Goal: Book appointment/travel/reservation

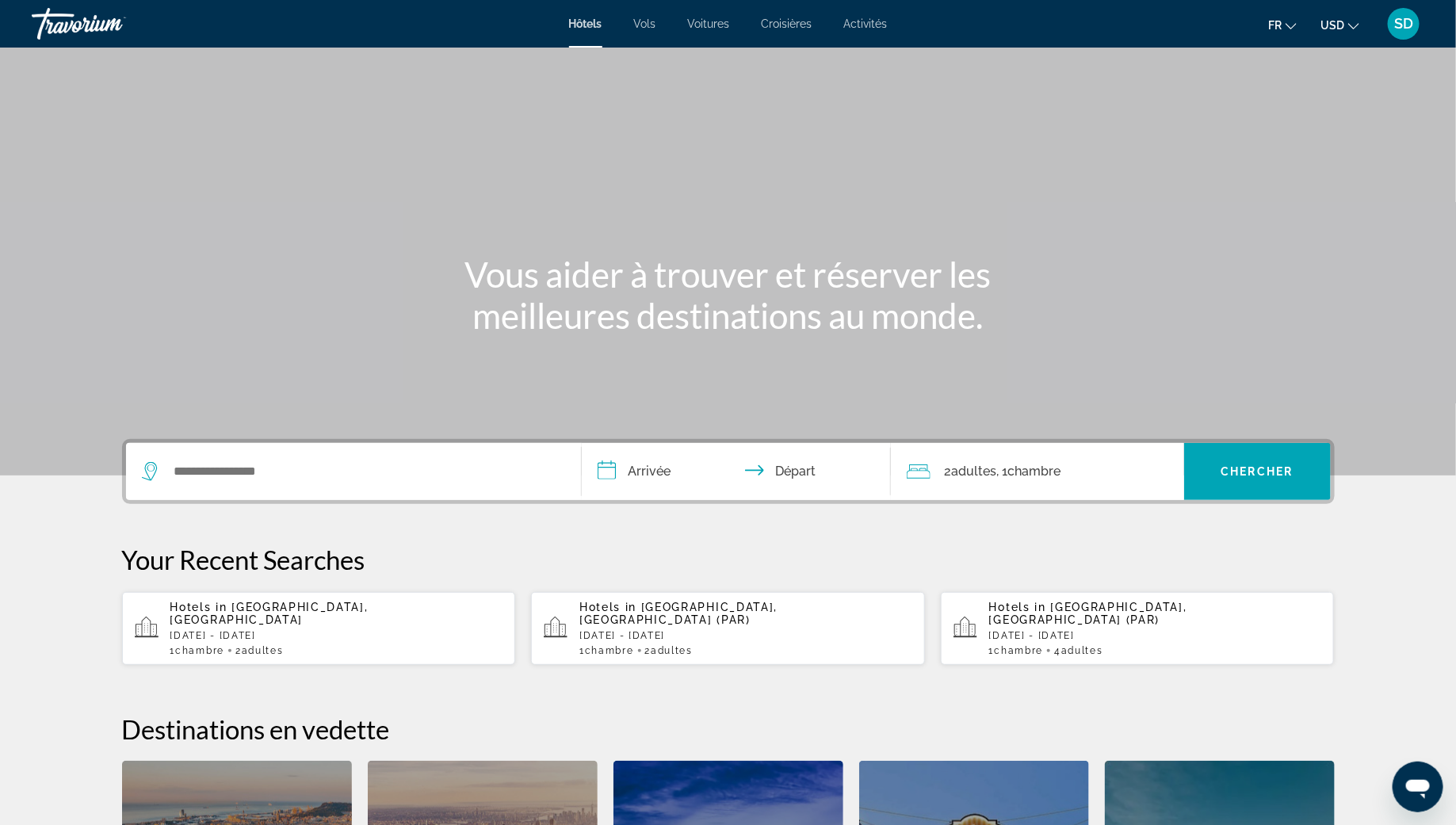
click at [1361, 24] on ul "fr English Español Français Italiano Português русский USD USD ($) MXN (Mex$) C…" at bounding box center [1325, 23] width 115 height 25
click at [1350, 23] on icon "Change currency" at bounding box center [1353, 26] width 11 height 11
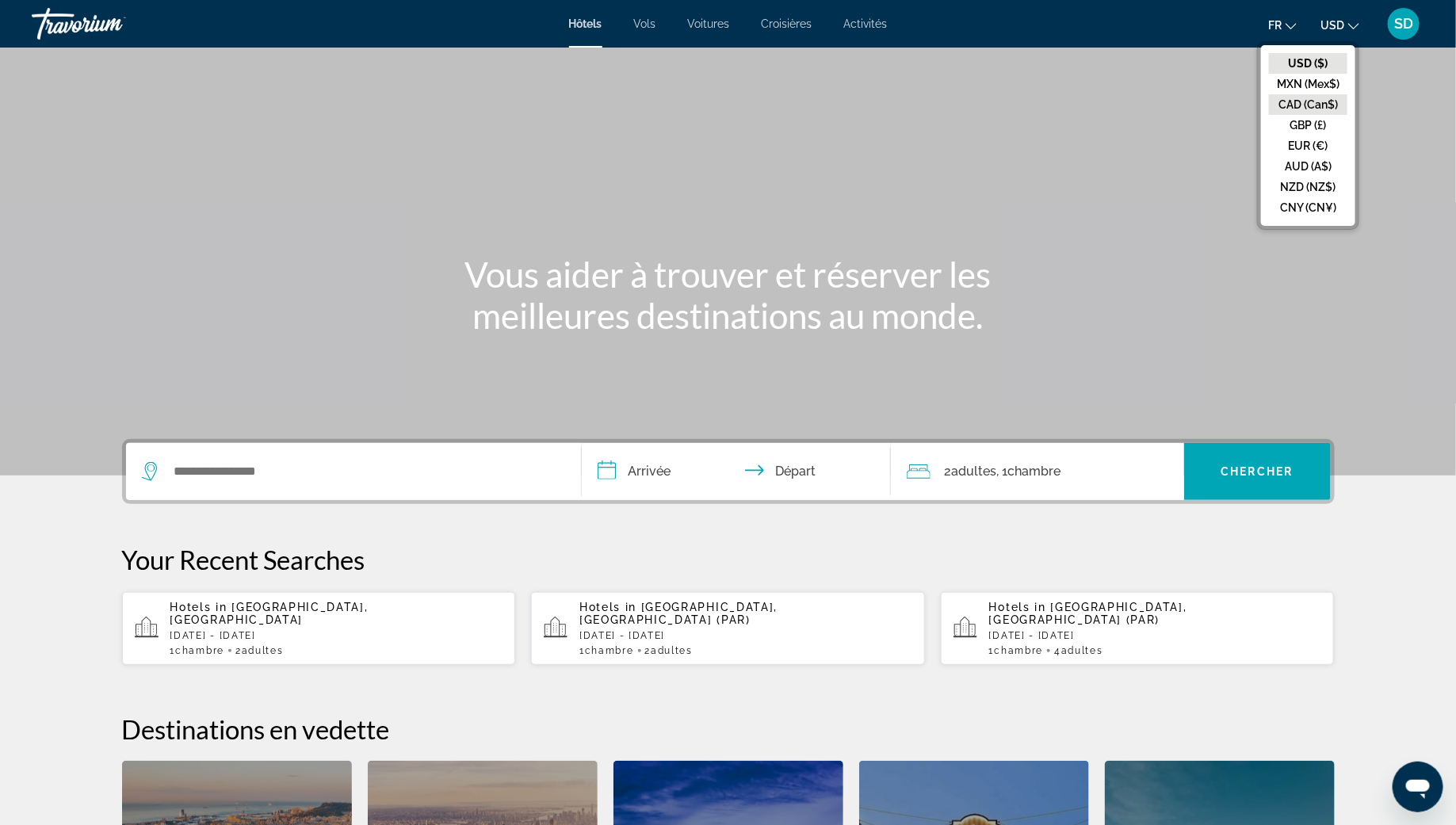
click at [1336, 99] on button "CAD (Can$)" at bounding box center [1308, 104] width 79 height 21
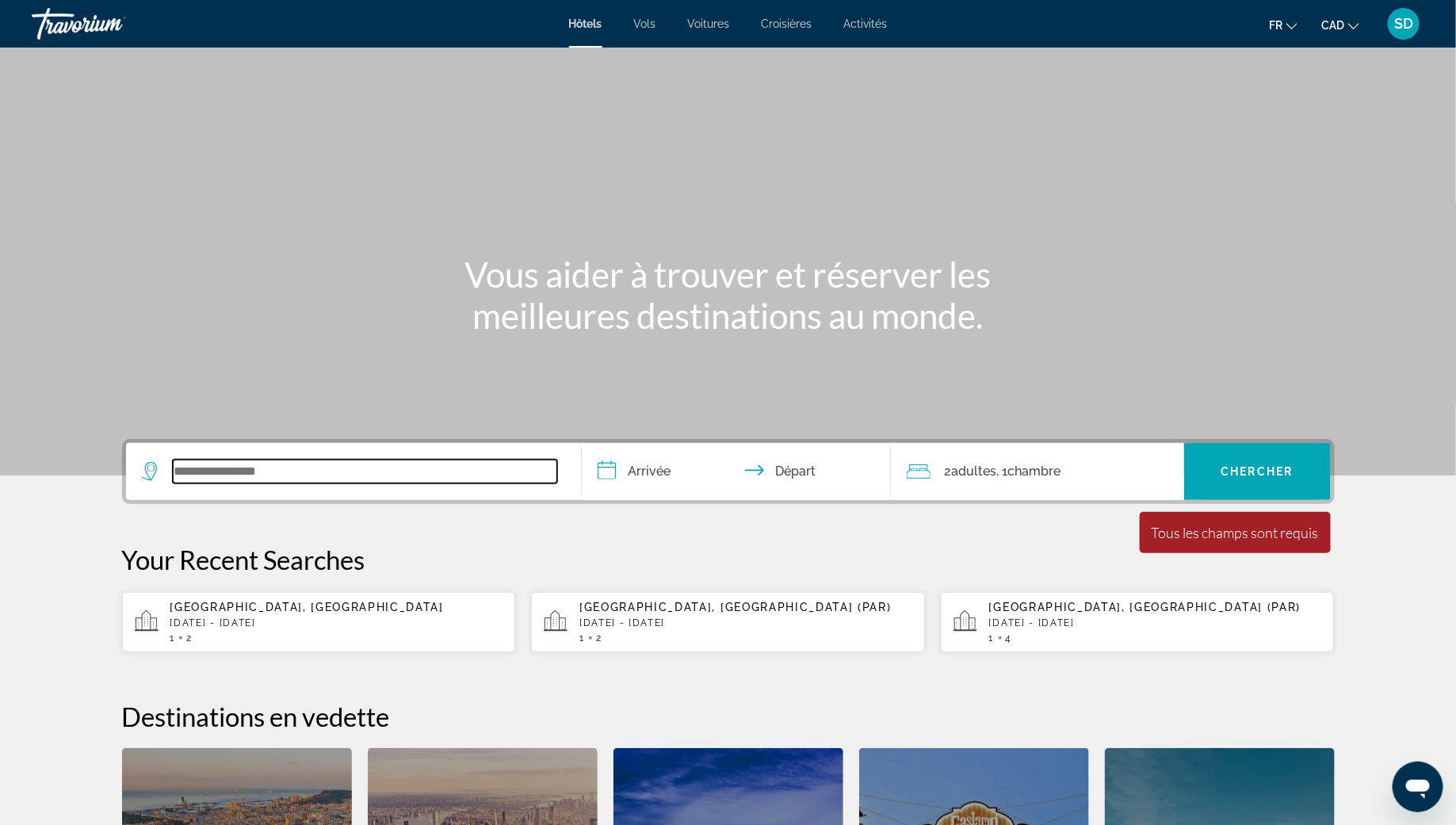
click at [244, 468] on input "Search widget" at bounding box center [365, 471] width 384 height 23
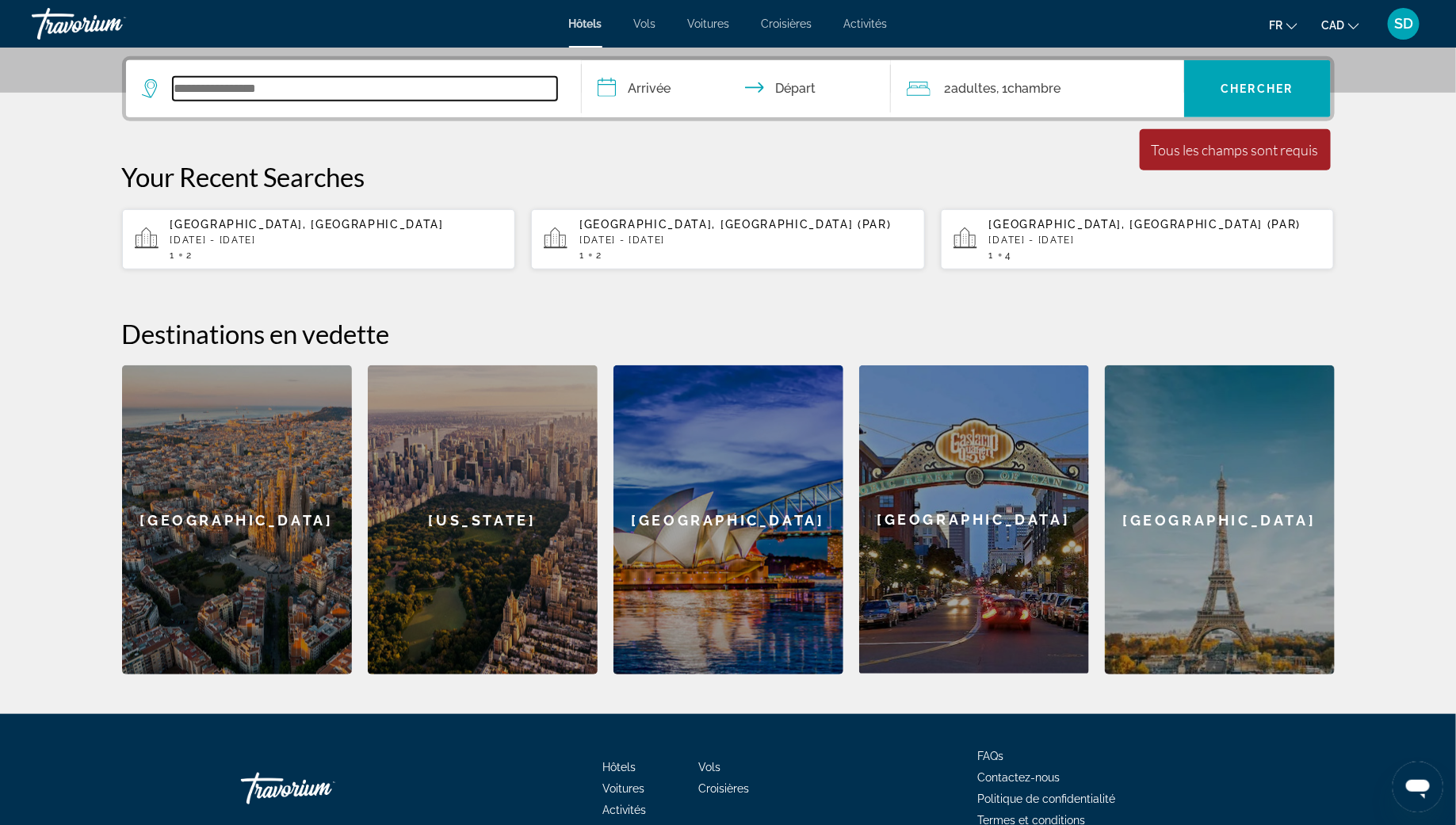
scroll to position [387, 0]
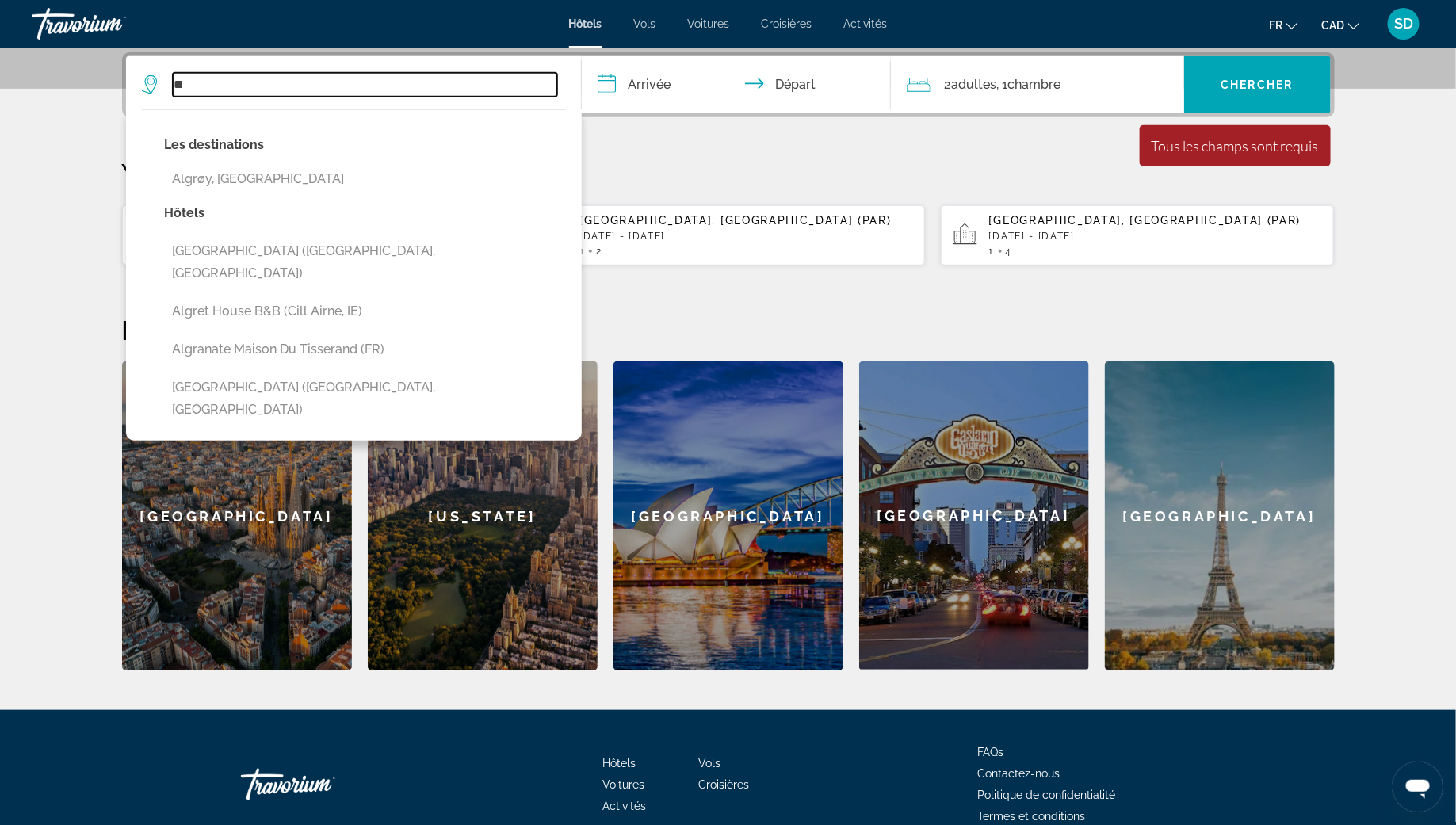
type input "*"
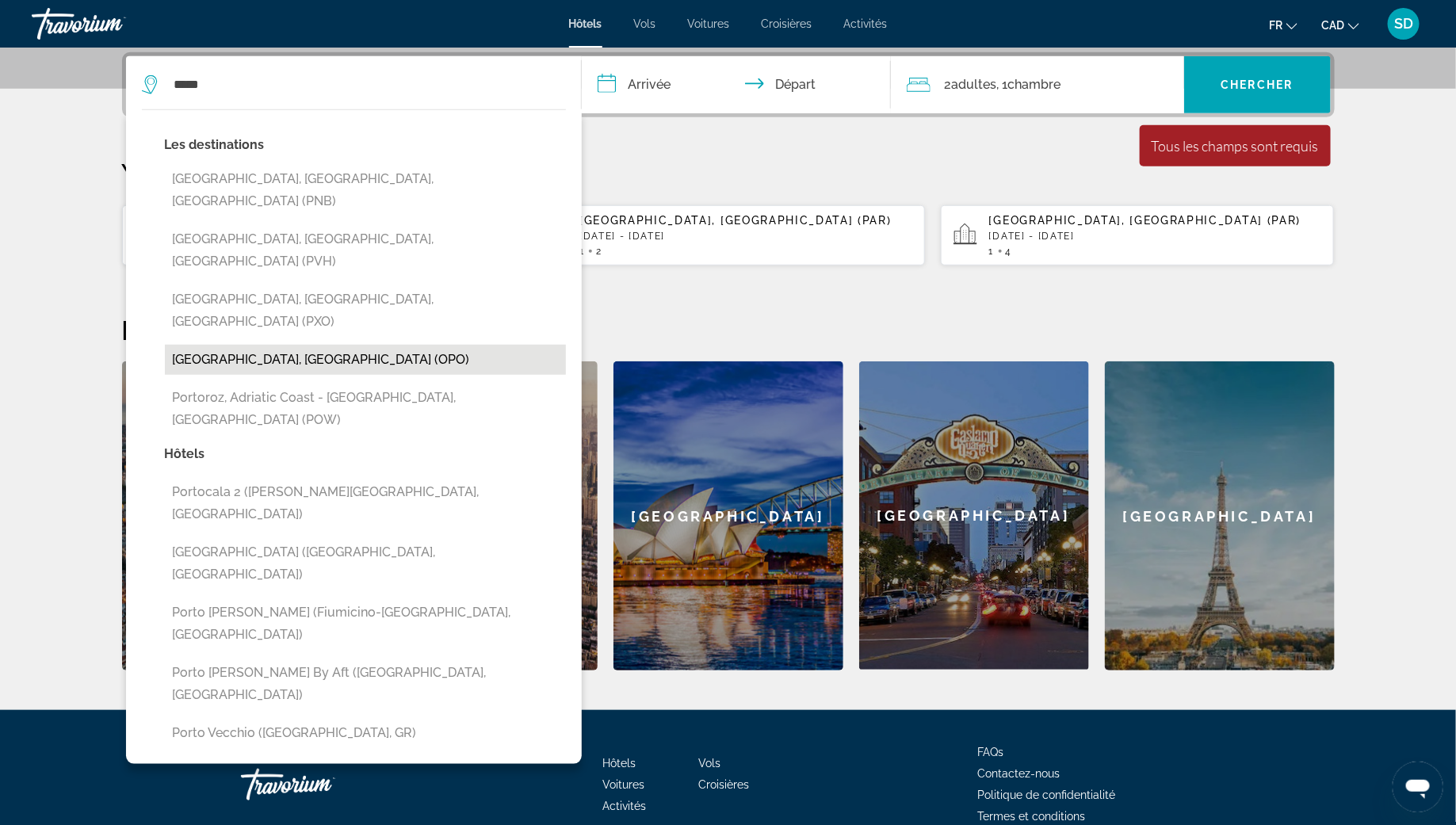
click at [247, 344] on button "Porto, Portugal (OPO)" at bounding box center [365, 359] width 401 height 30
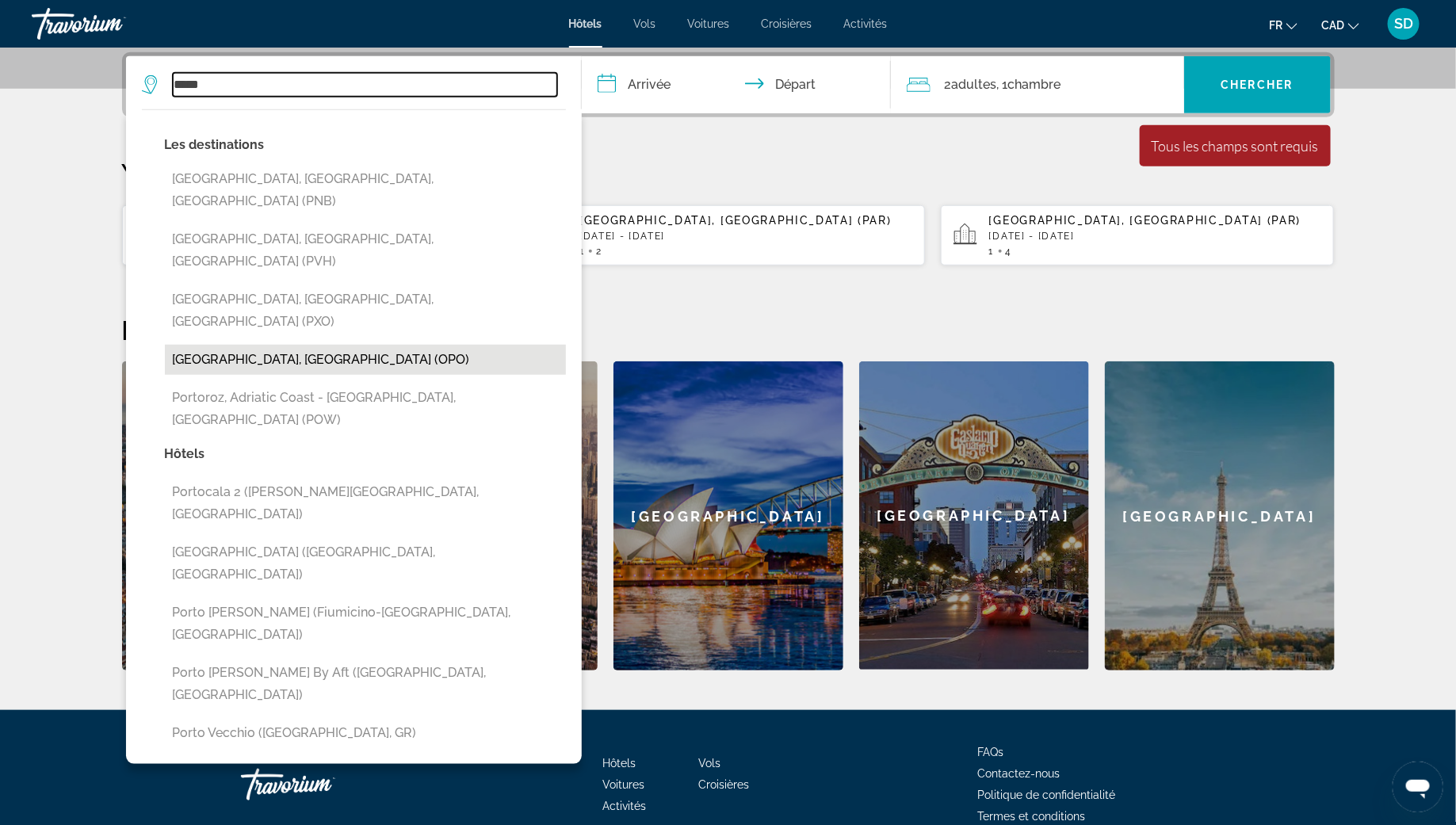
type input "**********"
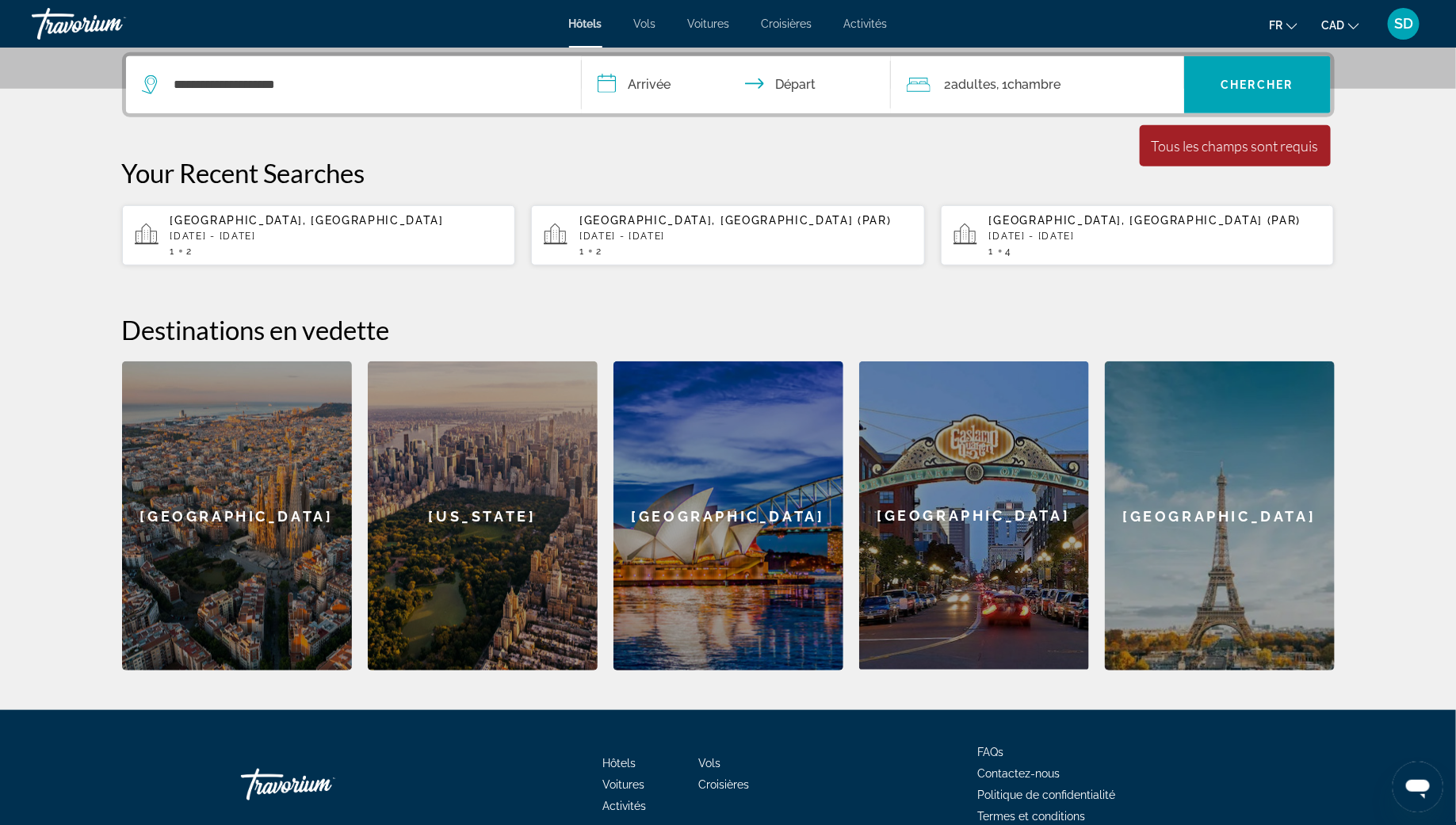
click at [623, 93] on input "**********" at bounding box center [739, 87] width 315 height 62
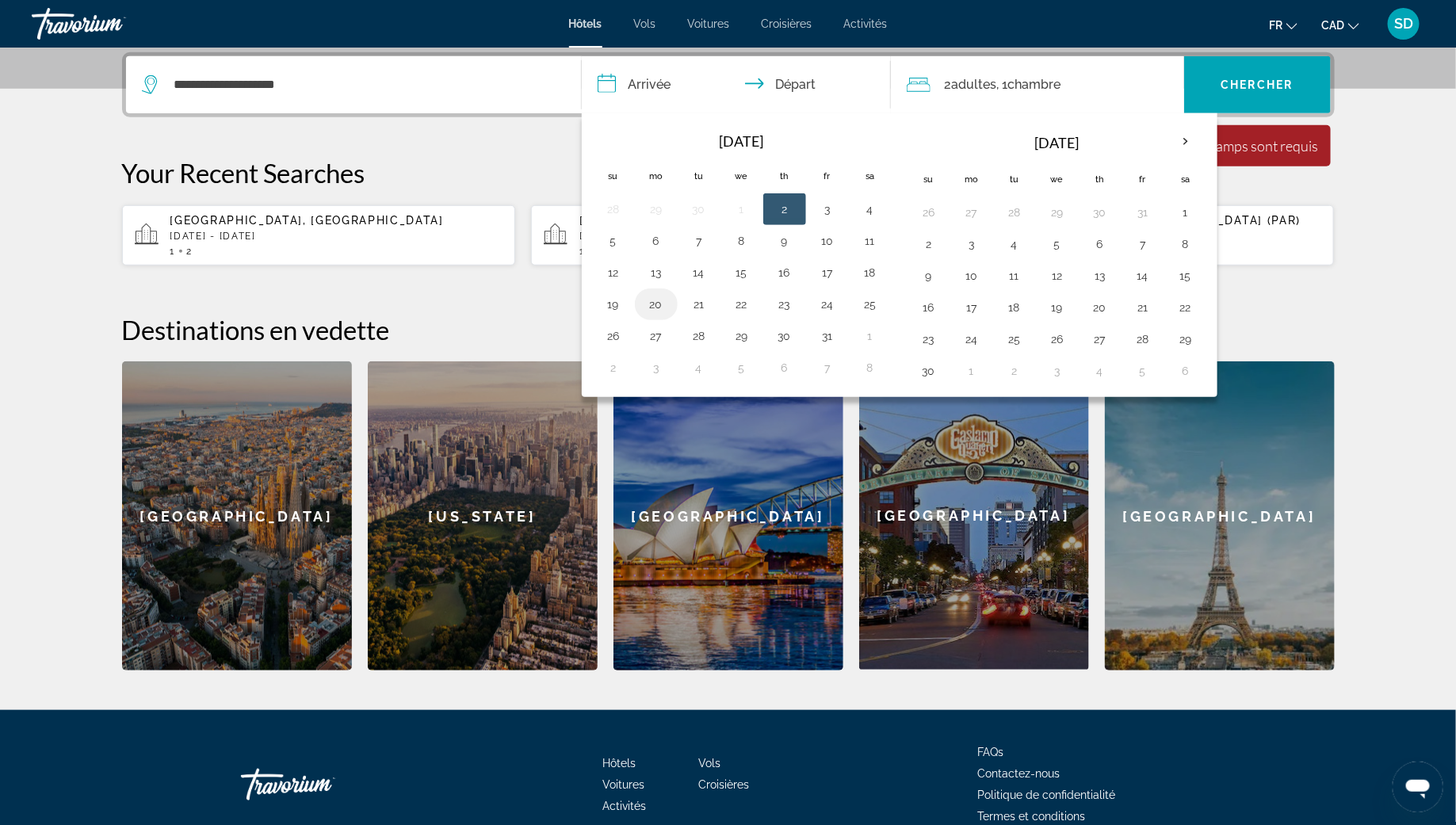
click at [657, 297] on button "20" at bounding box center [656, 304] width 25 height 23
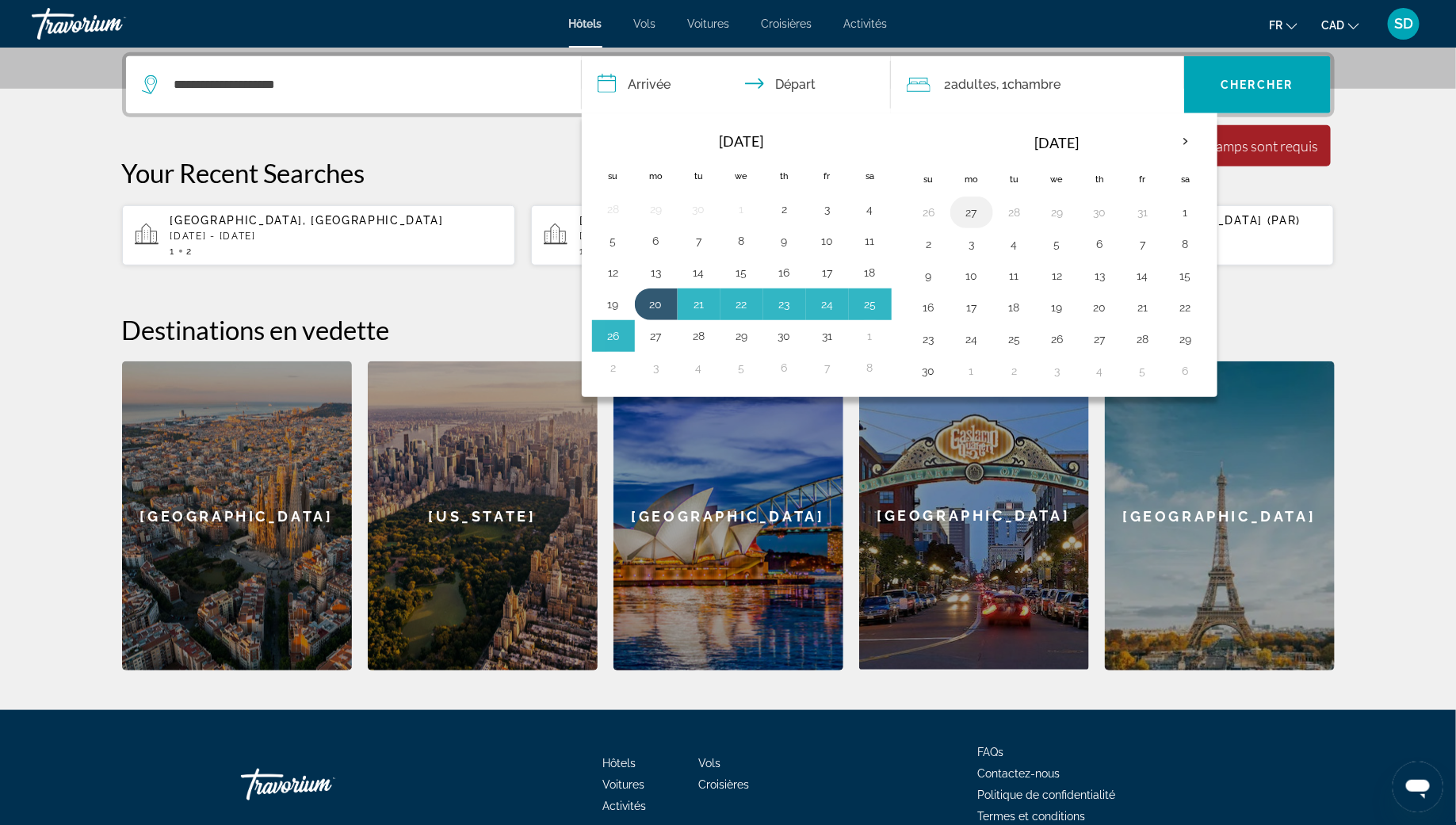
click at [961, 209] on button "27" at bounding box center [971, 212] width 25 height 23
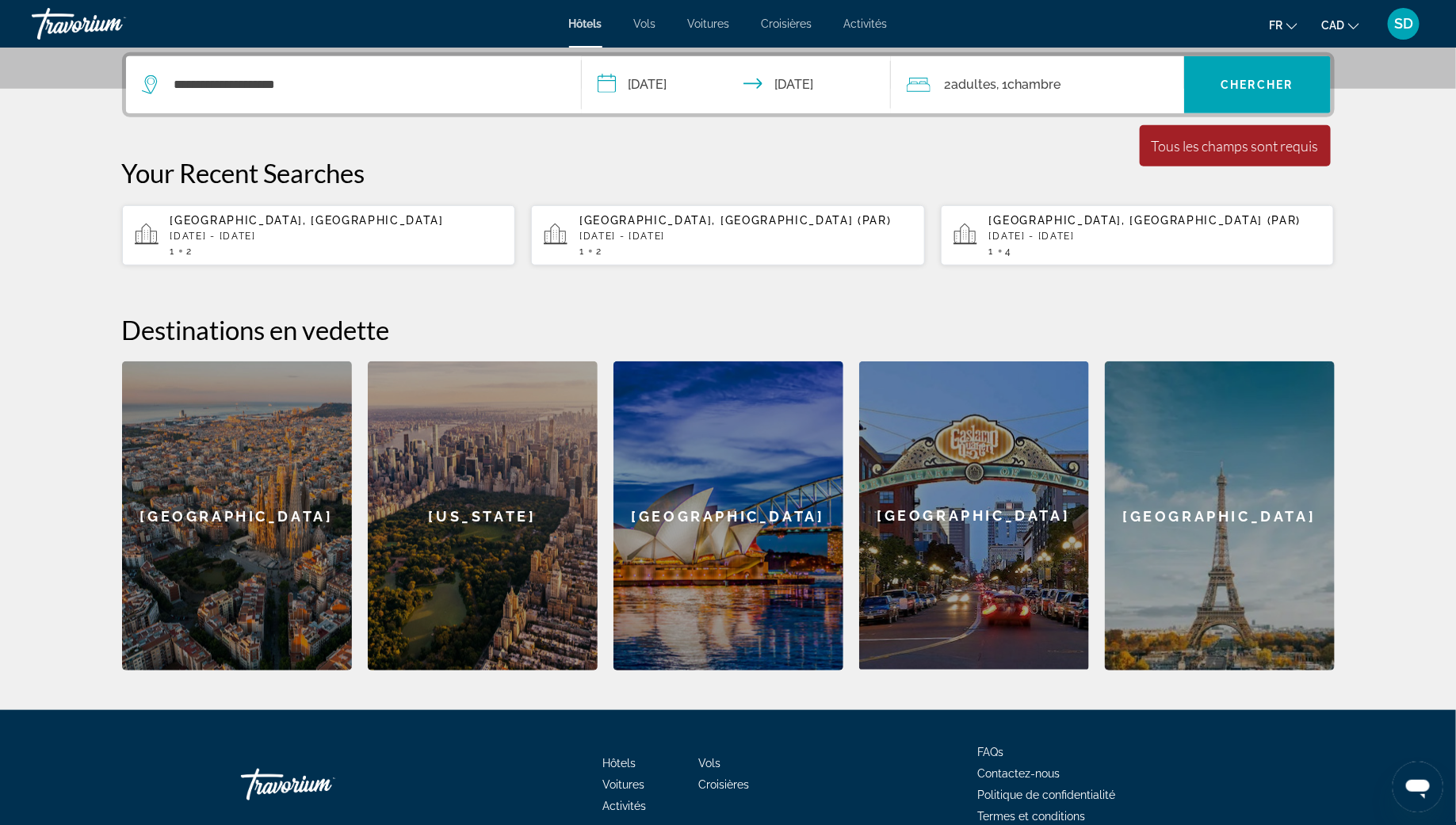
click at [661, 86] on input "**********" at bounding box center [739, 87] width 315 height 62
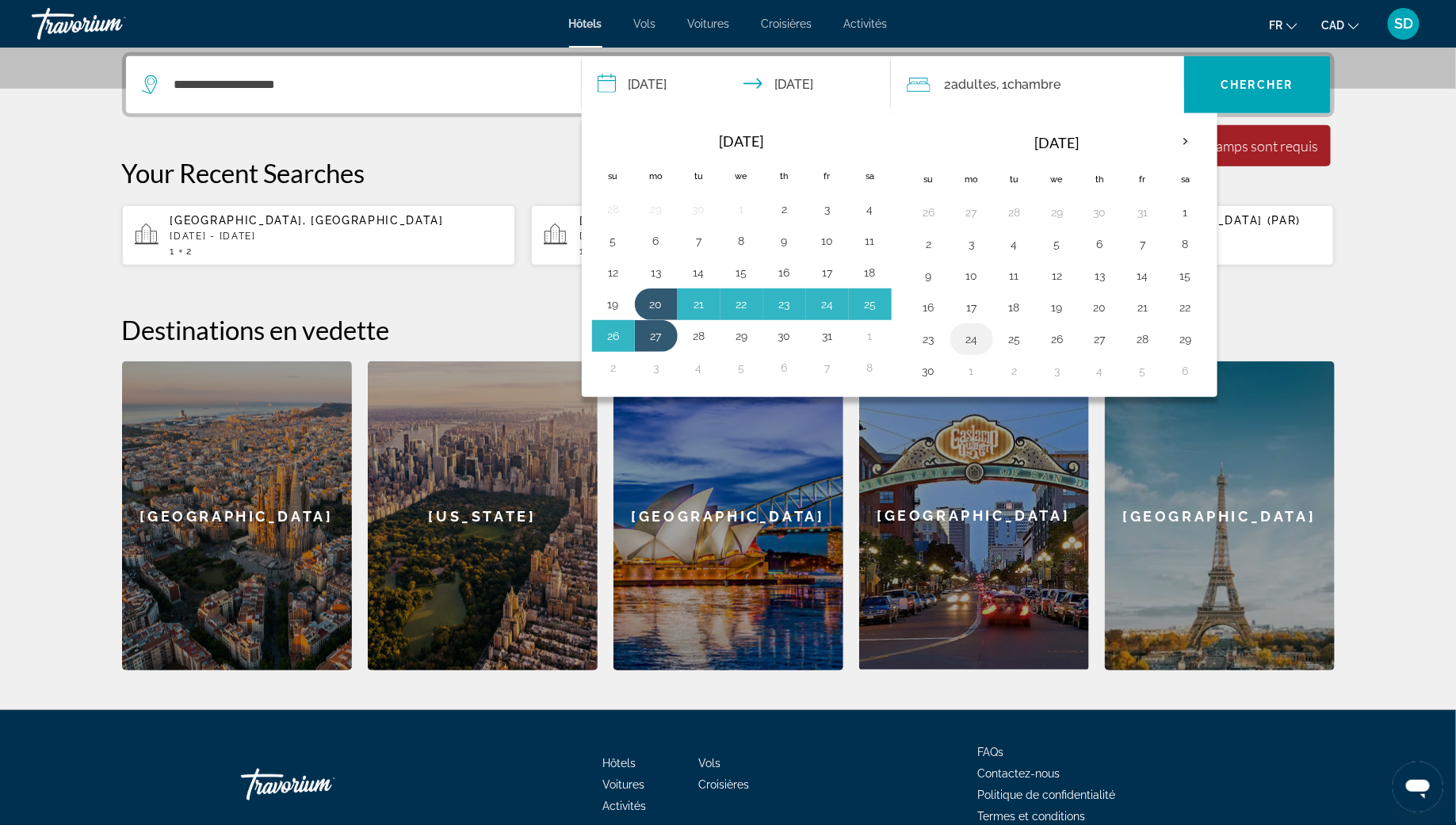
click at [965, 329] on button "24" at bounding box center [971, 339] width 25 height 23
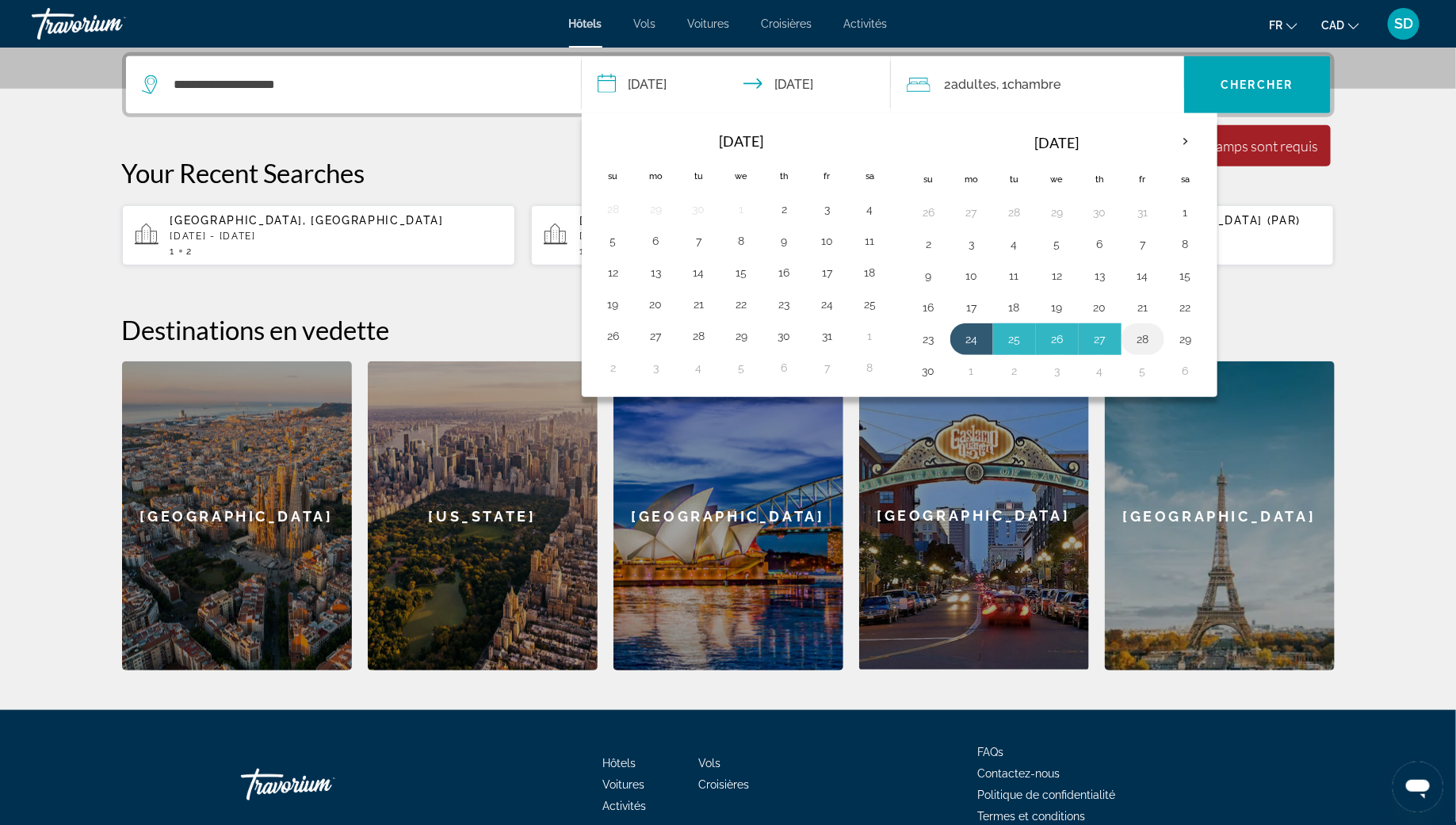
click at [1132, 334] on button "28" at bounding box center [1143, 339] width 25 height 23
type input "**********"
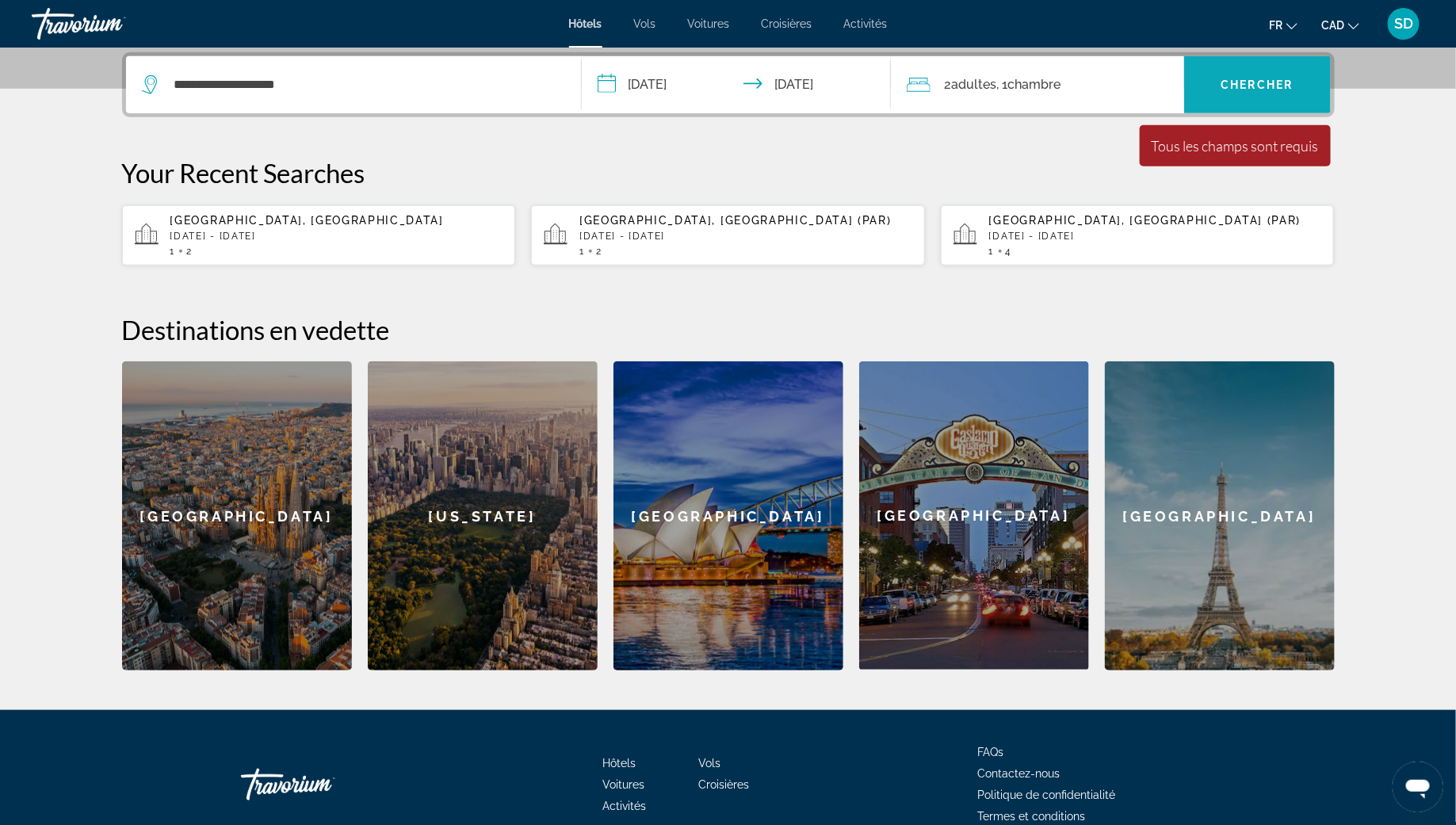
click at [1246, 86] on span "Chercher" at bounding box center [1257, 84] width 72 height 13
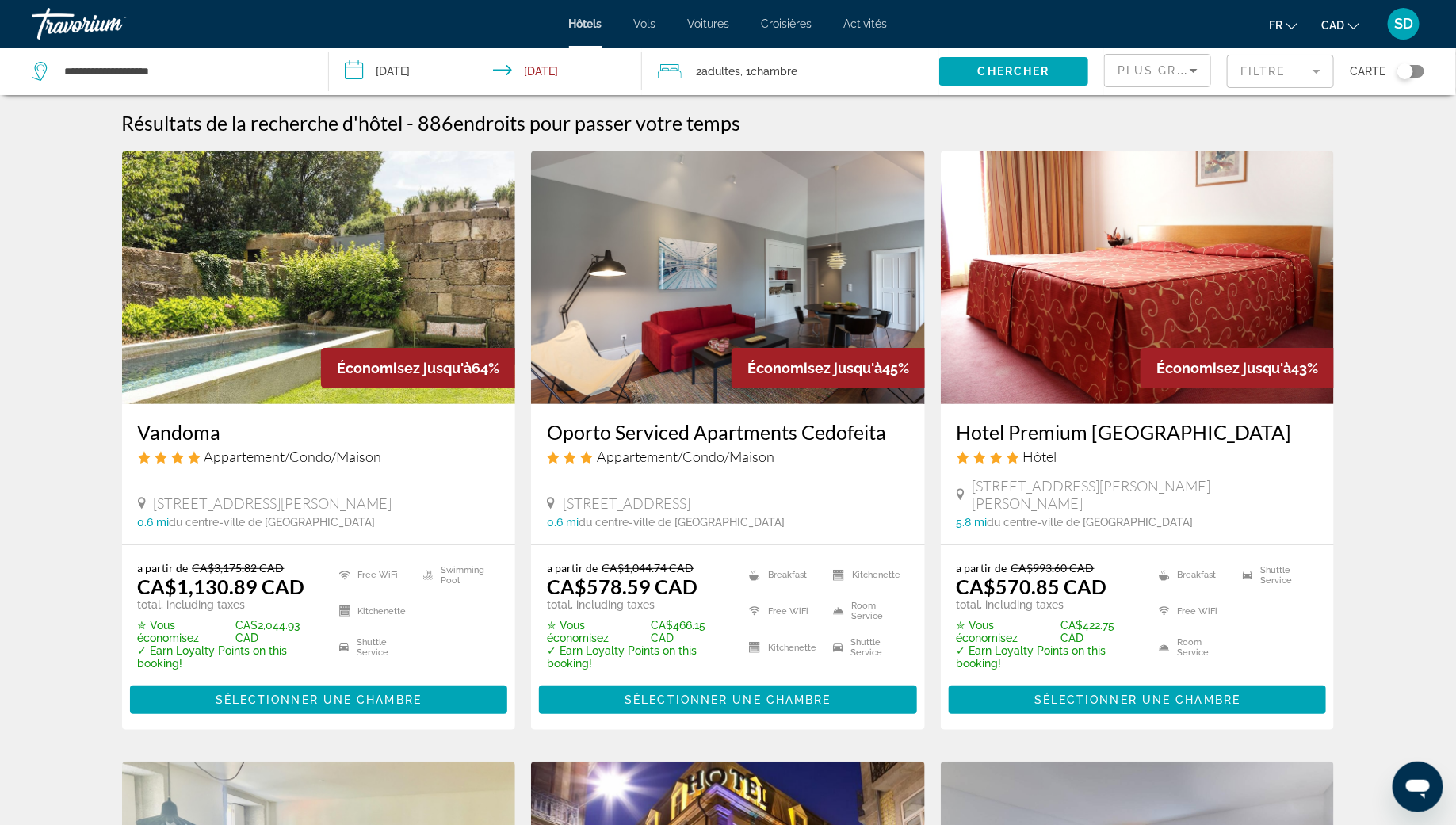
scroll to position [29, 0]
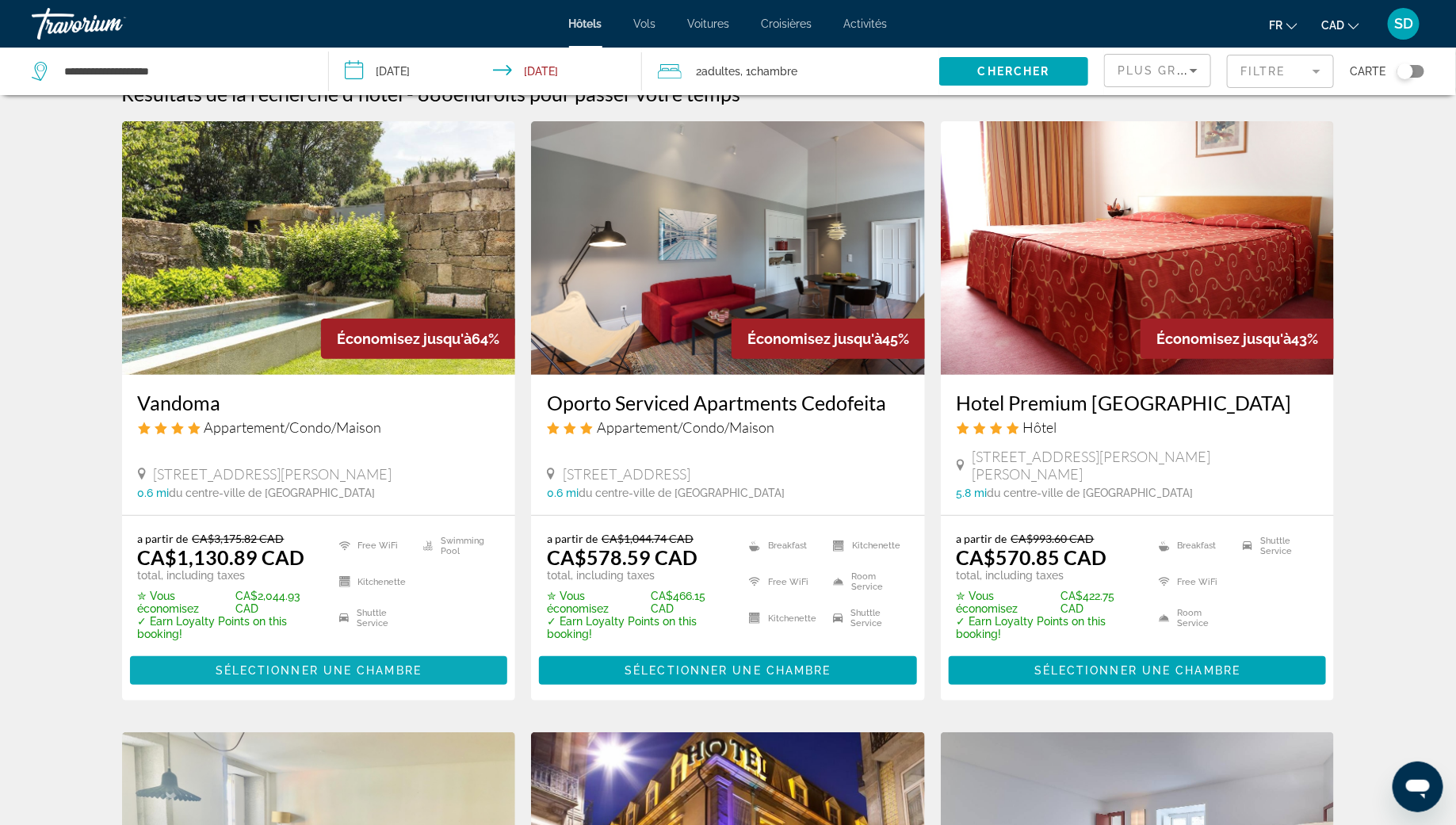
click at [361, 651] on span "Main content" at bounding box center [318, 670] width 378 height 38
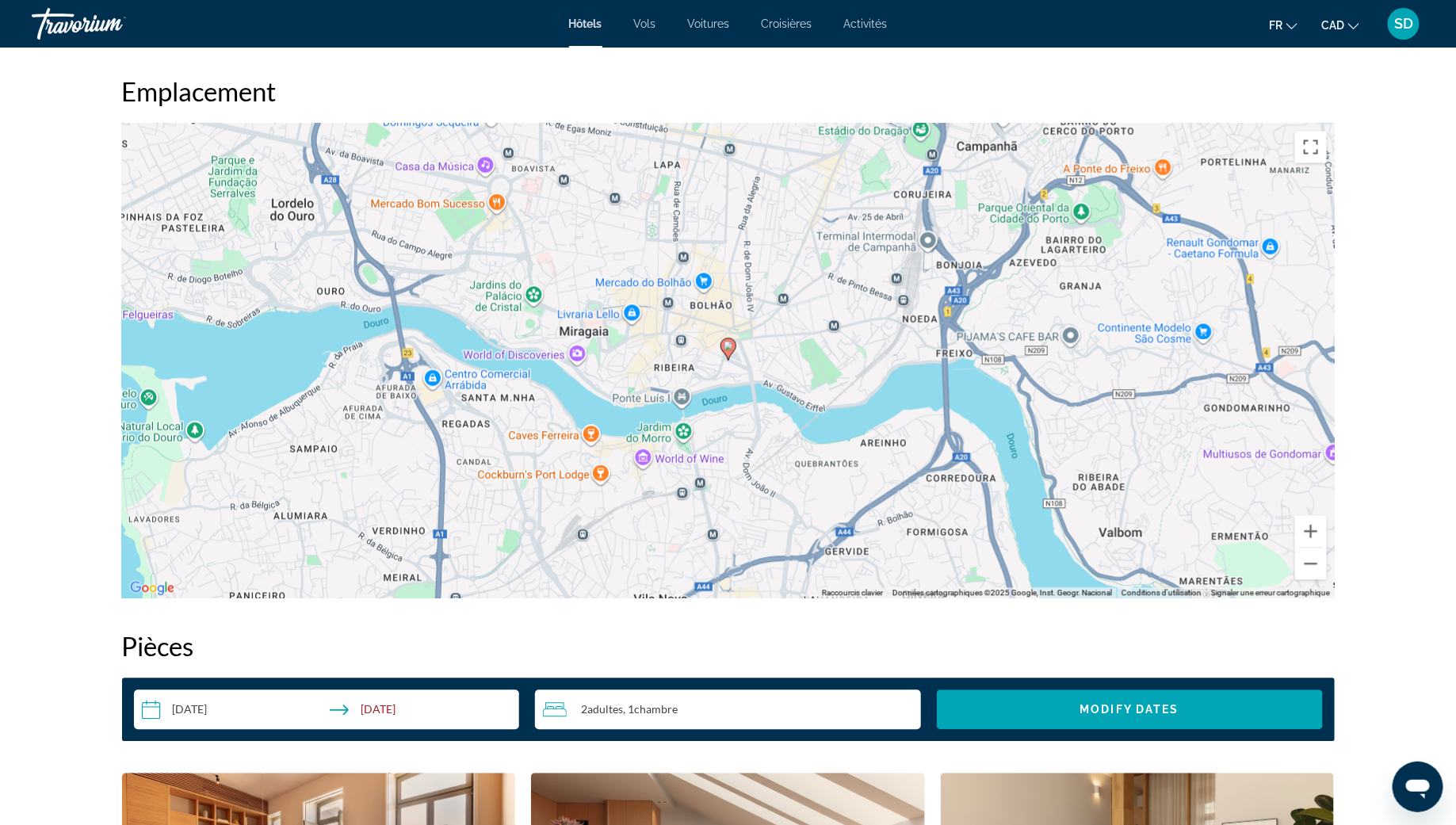
scroll to position [1468, 0]
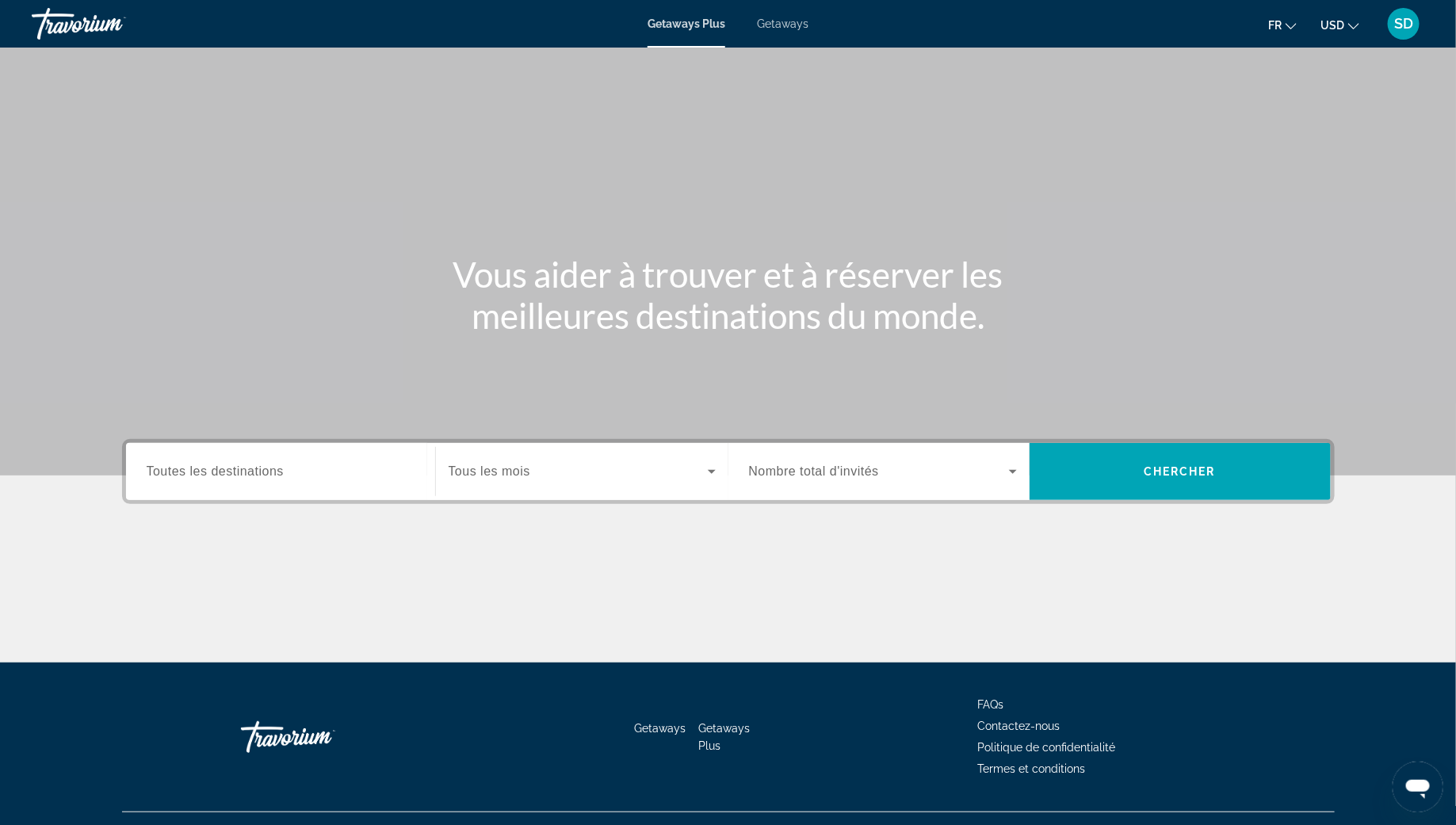
click at [773, 23] on span "Getaways" at bounding box center [782, 23] width 52 height 13
click at [203, 470] on span "Toutes les destinations" at bounding box center [215, 471] width 137 height 13
click at [203, 470] on input "Destination Toutes les destinations" at bounding box center [280, 472] width 267 height 19
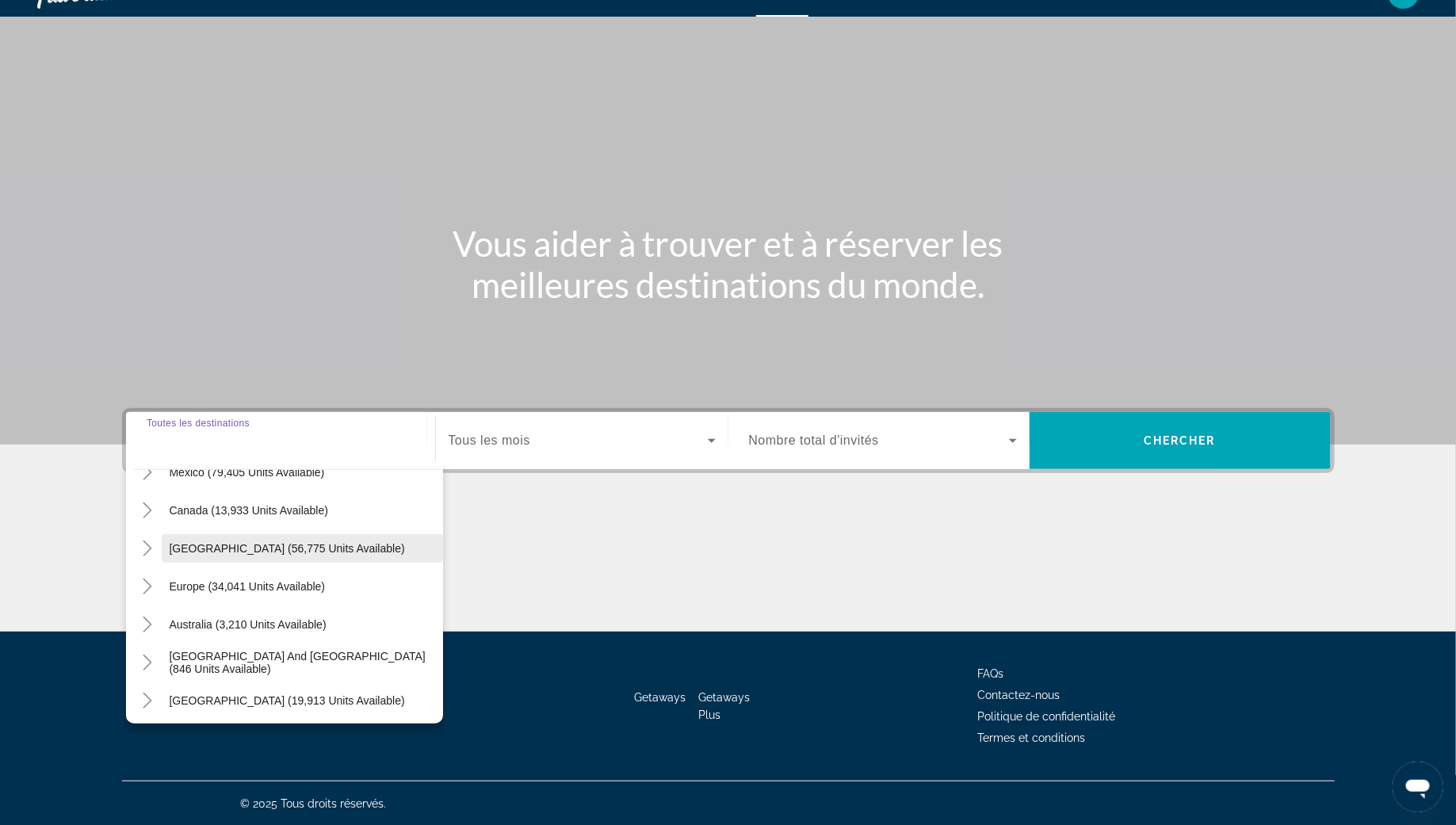
scroll to position [101, 0]
click at [150, 588] on icon "Toggle Europe (34,041 units available)" at bounding box center [147, 585] width 16 height 16
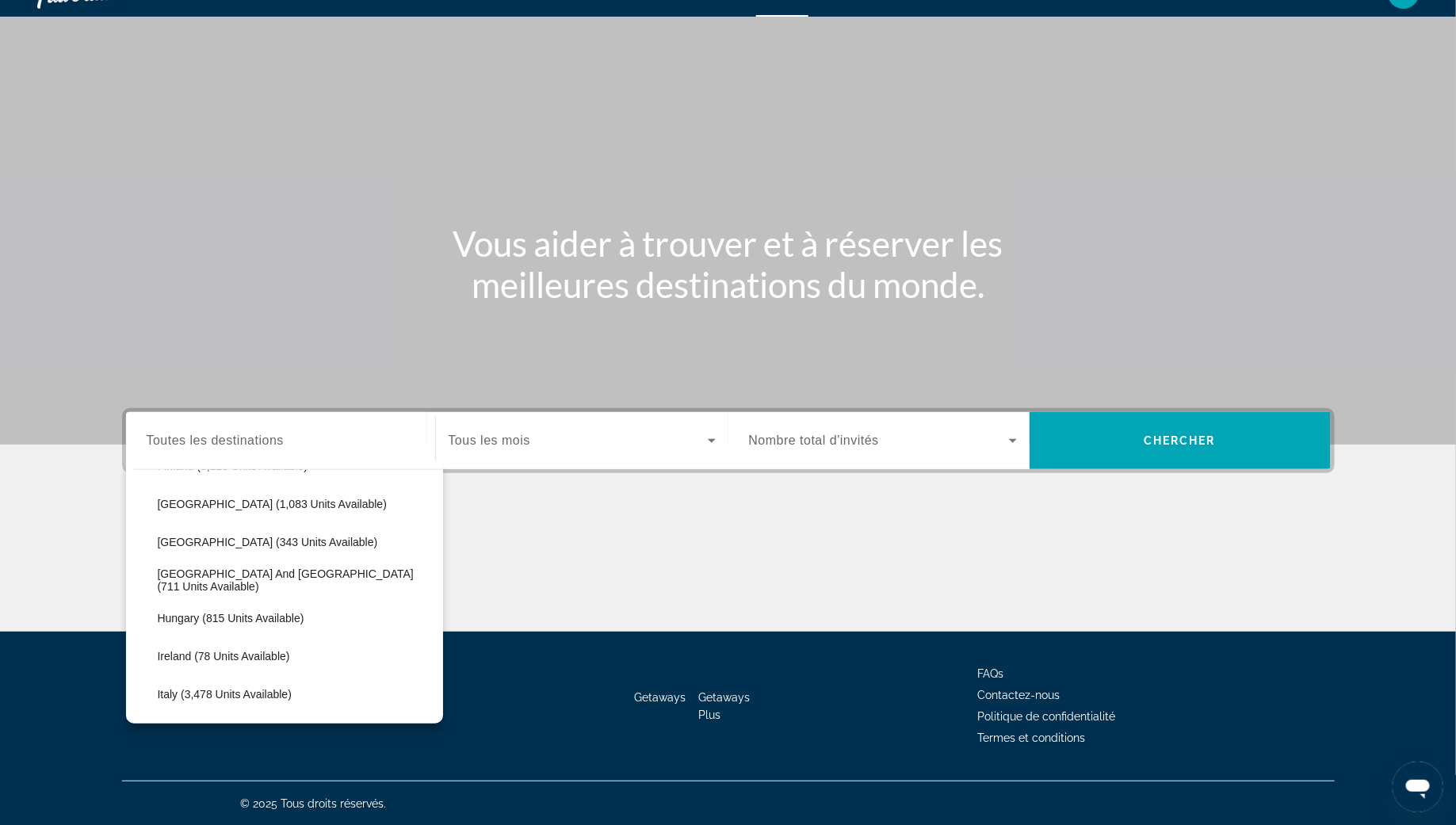
scroll to position [497, 0]
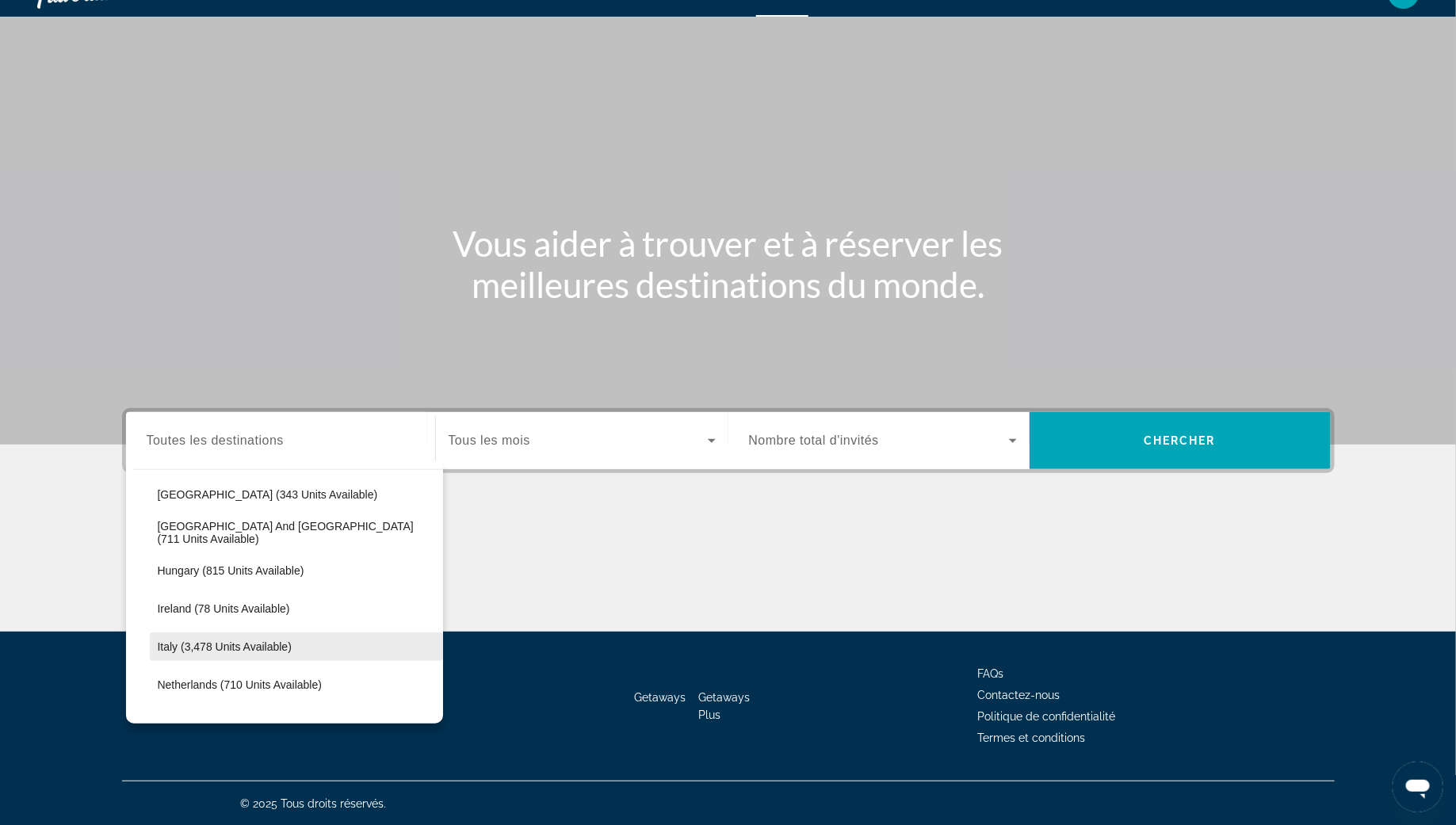
click at [238, 656] on span "Search widget" at bounding box center [296, 647] width 293 height 38
type input "**********"
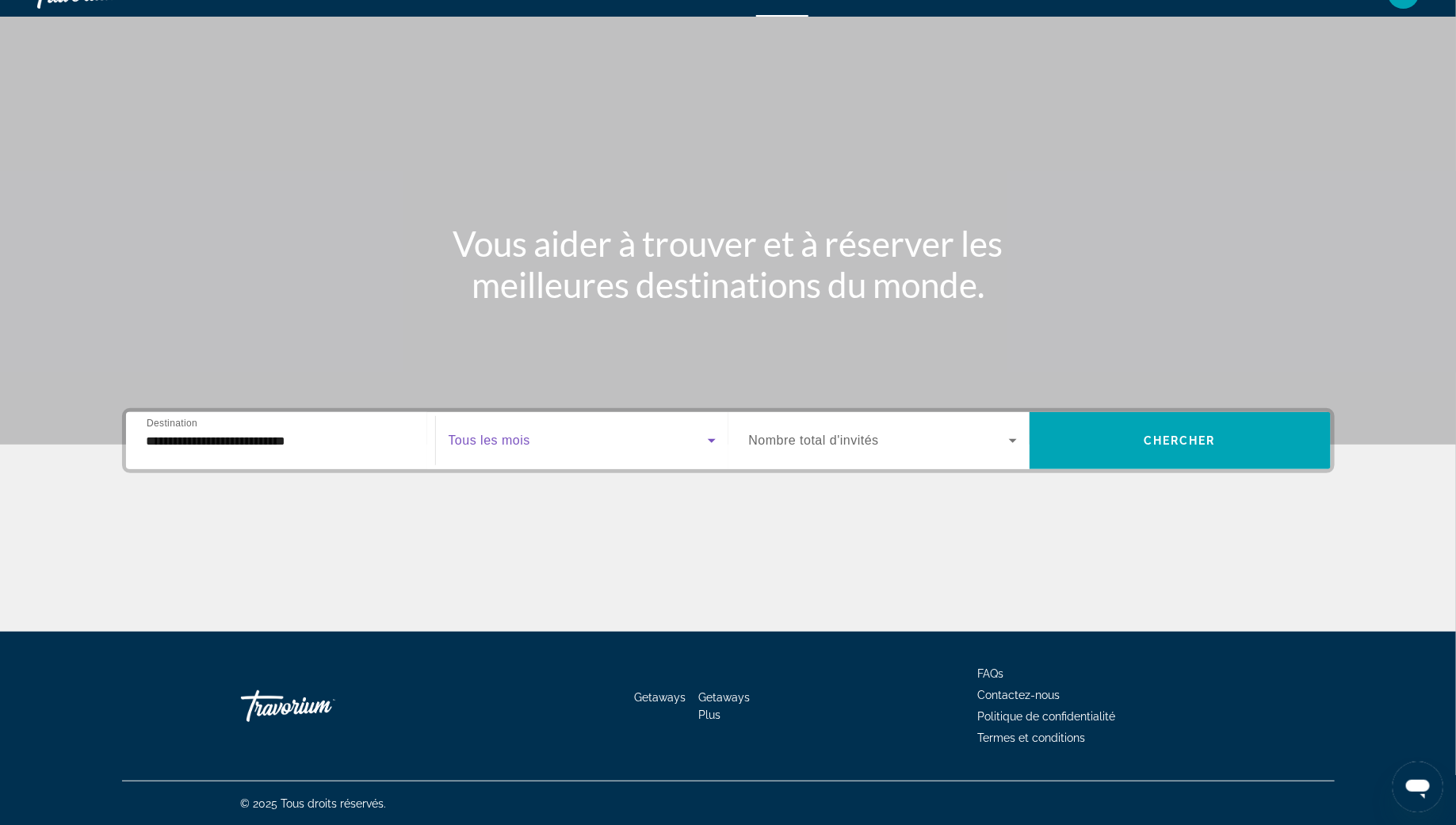
click at [711, 441] on icon "Search widget" at bounding box center [711, 441] width 8 height 4
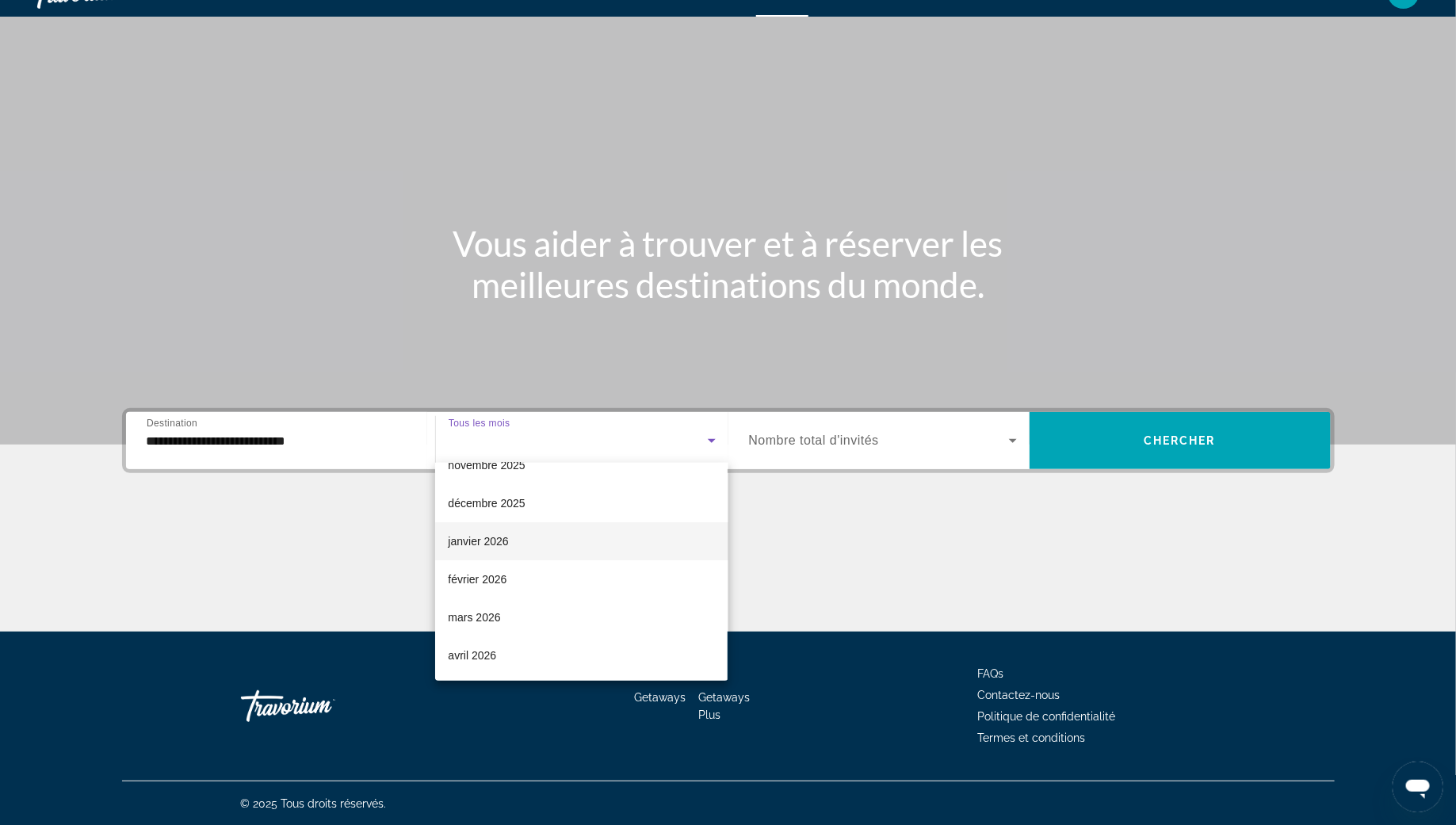
scroll to position [107, 0]
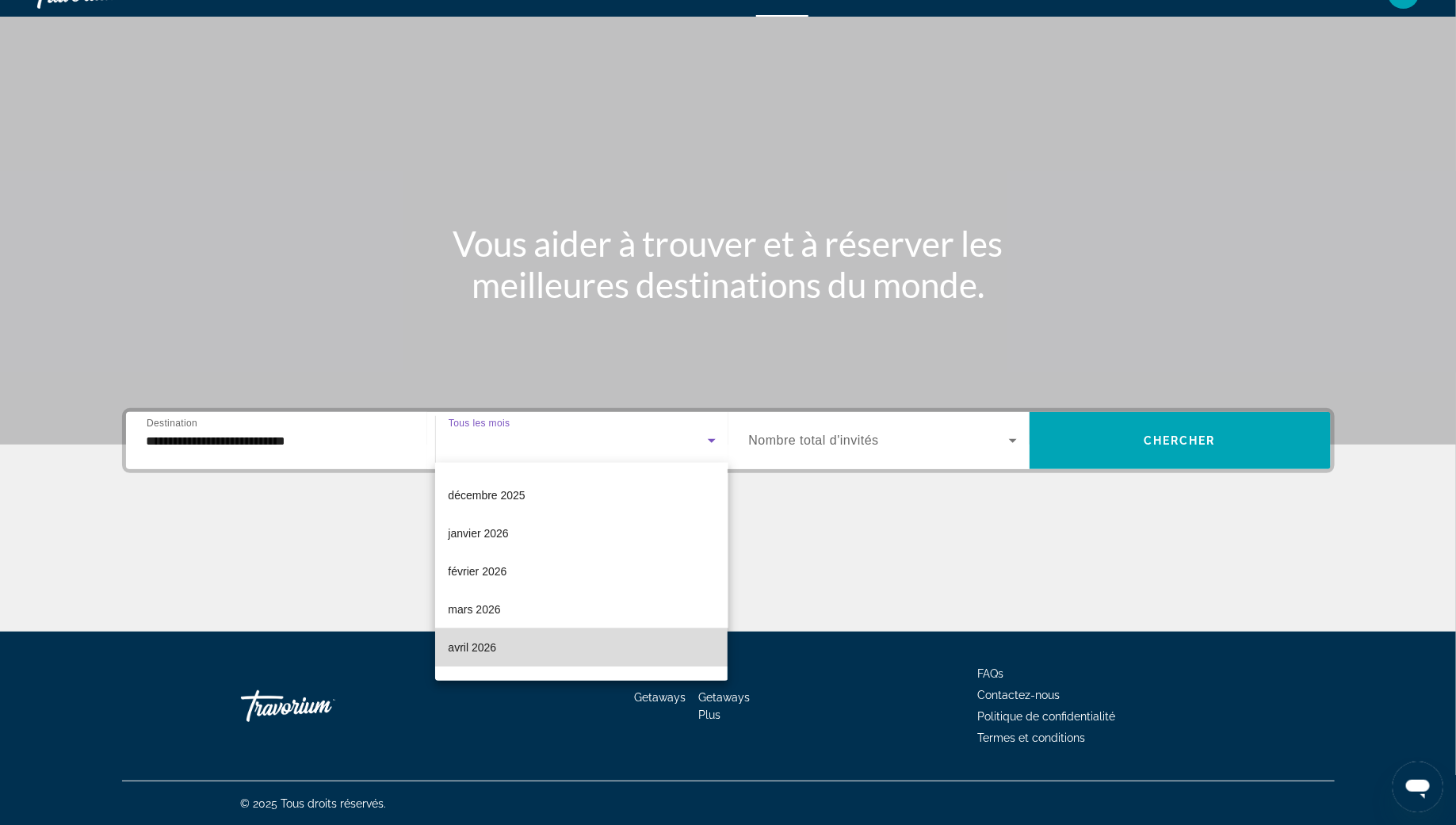
click at [507, 659] on mat-option "avril 2026" at bounding box center [581, 648] width 293 height 38
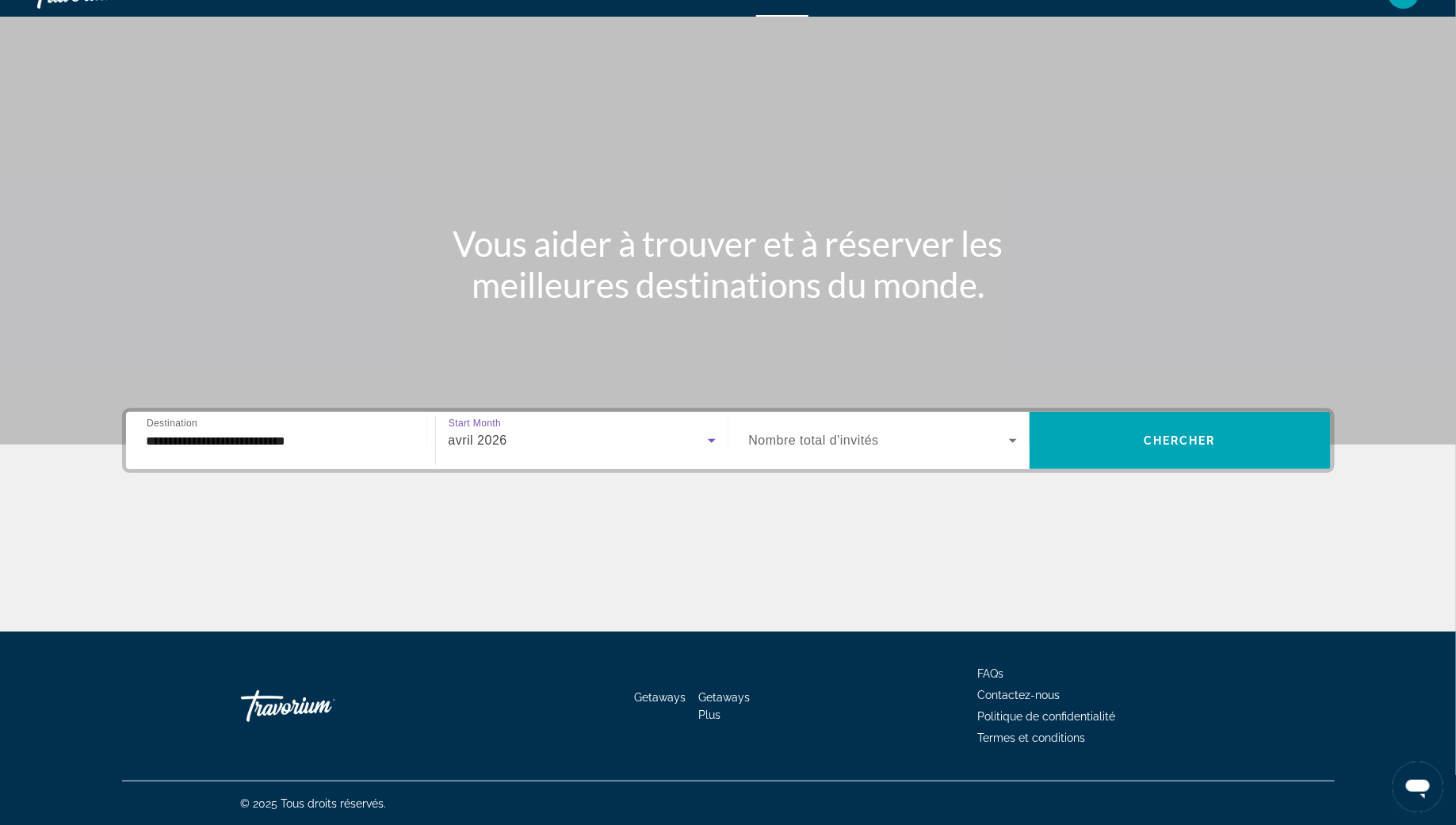
click at [1012, 435] on icon "Search widget" at bounding box center [1012, 441] width 19 height 19
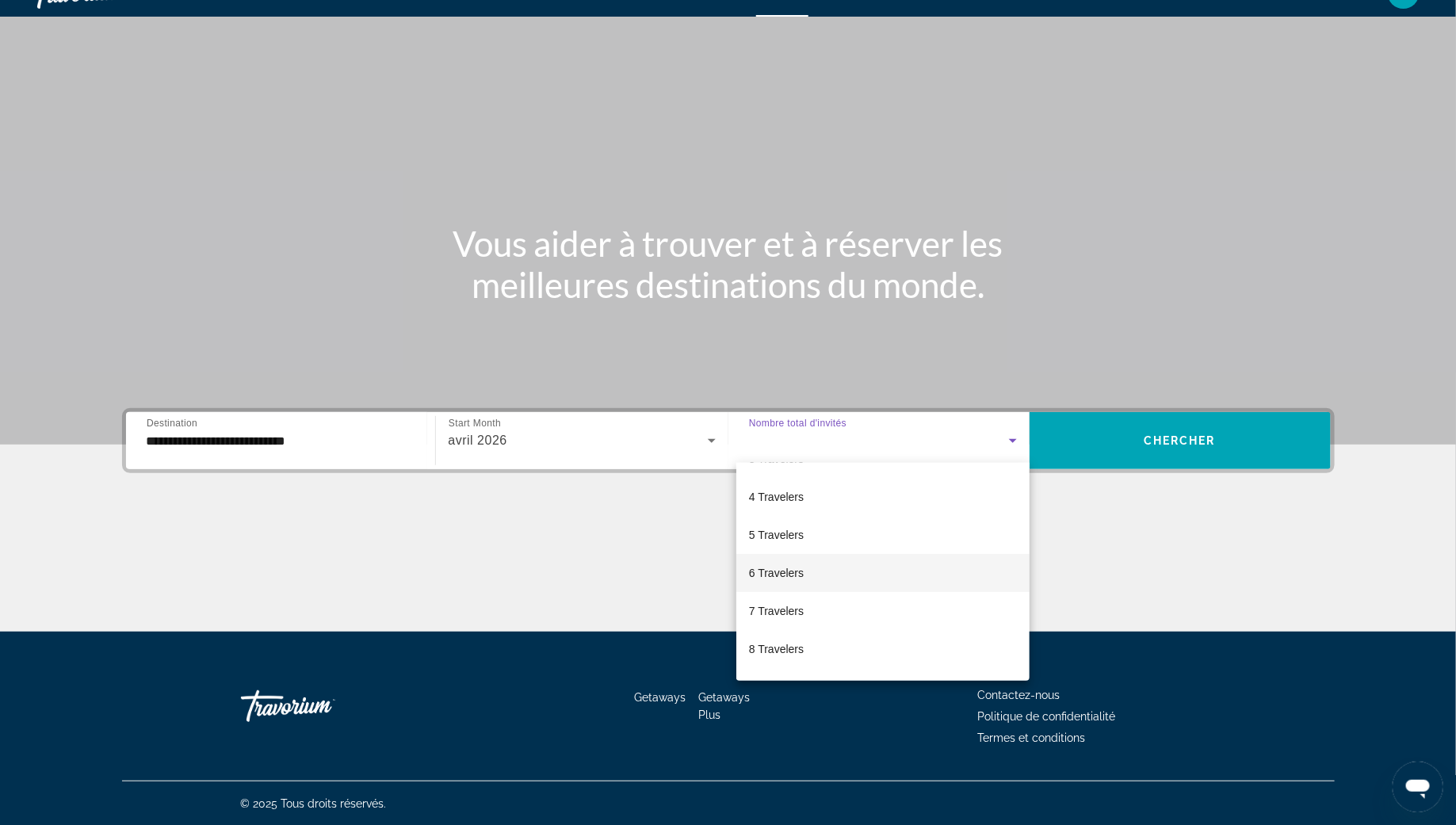
scroll to position [48, 0]
click at [857, 544] on mat-option "4 Travelers" at bounding box center [883, 554] width 293 height 38
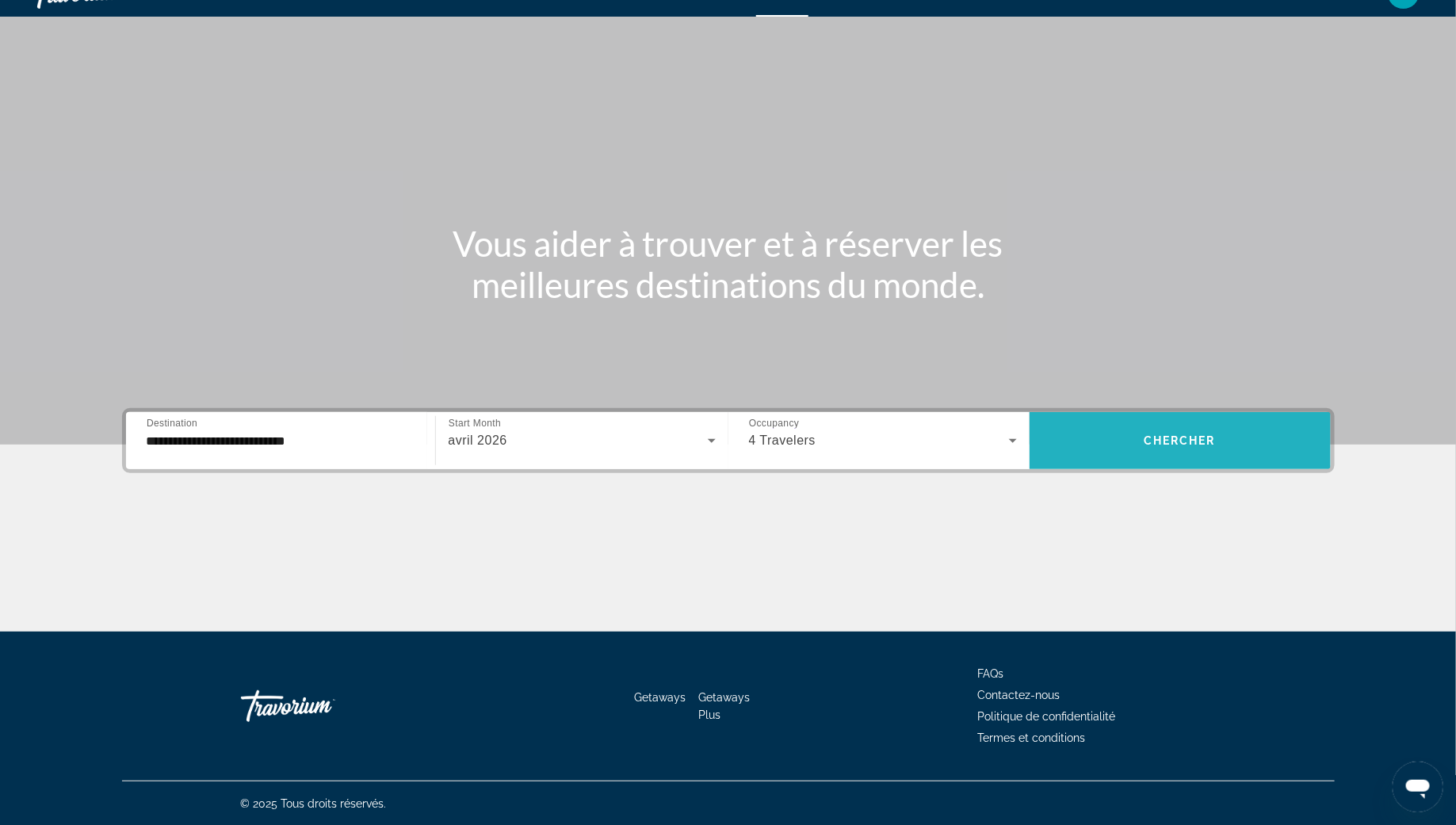
click at [1192, 437] on span "Chercher" at bounding box center [1179, 441] width 72 height 13
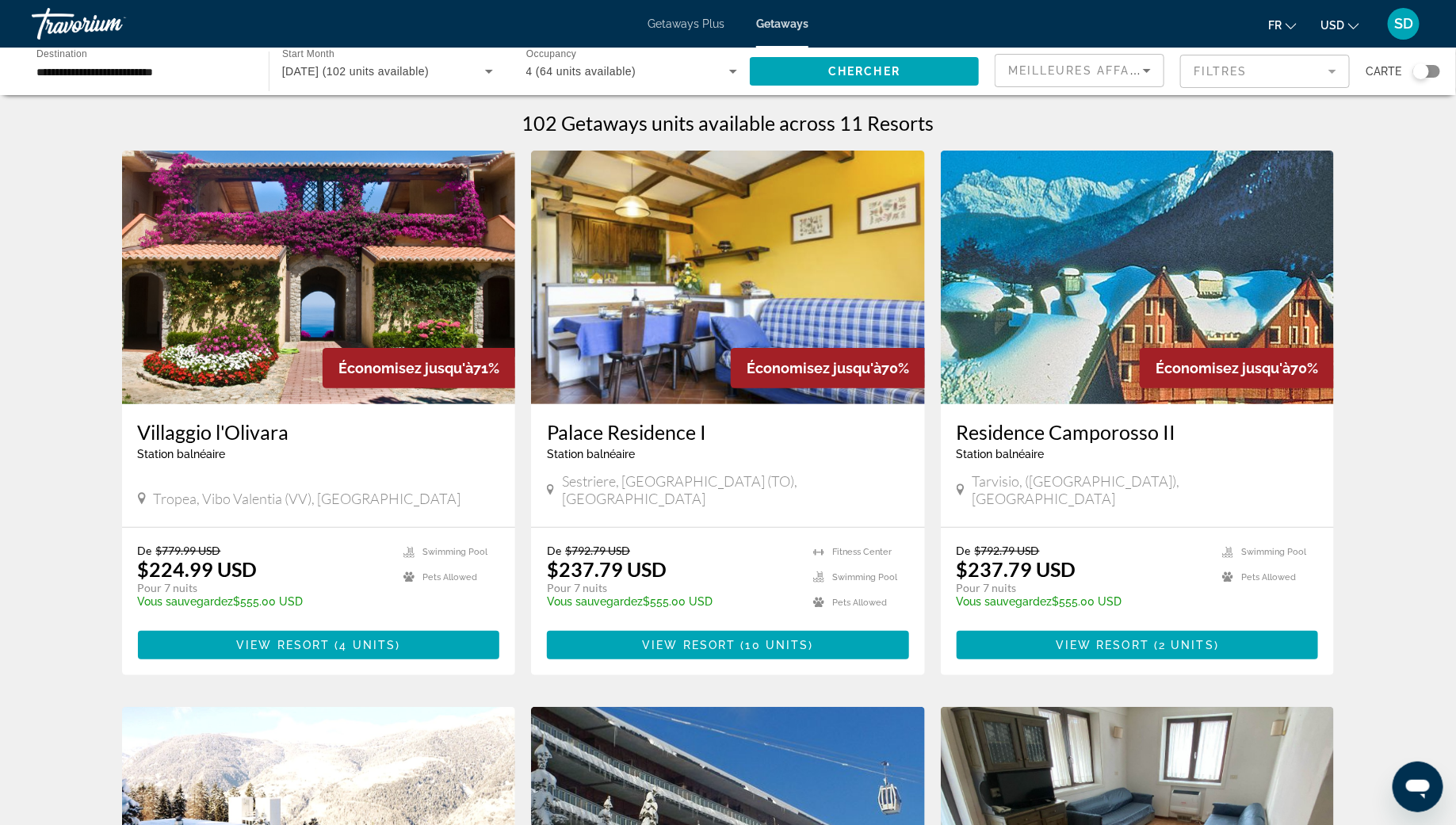
click at [122, 435] on div "[GEOGRAPHIC_DATA] balnéaire - Ceci est une station d'adultes seulement Tropea, …" at bounding box center [318, 466] width 394 height 123
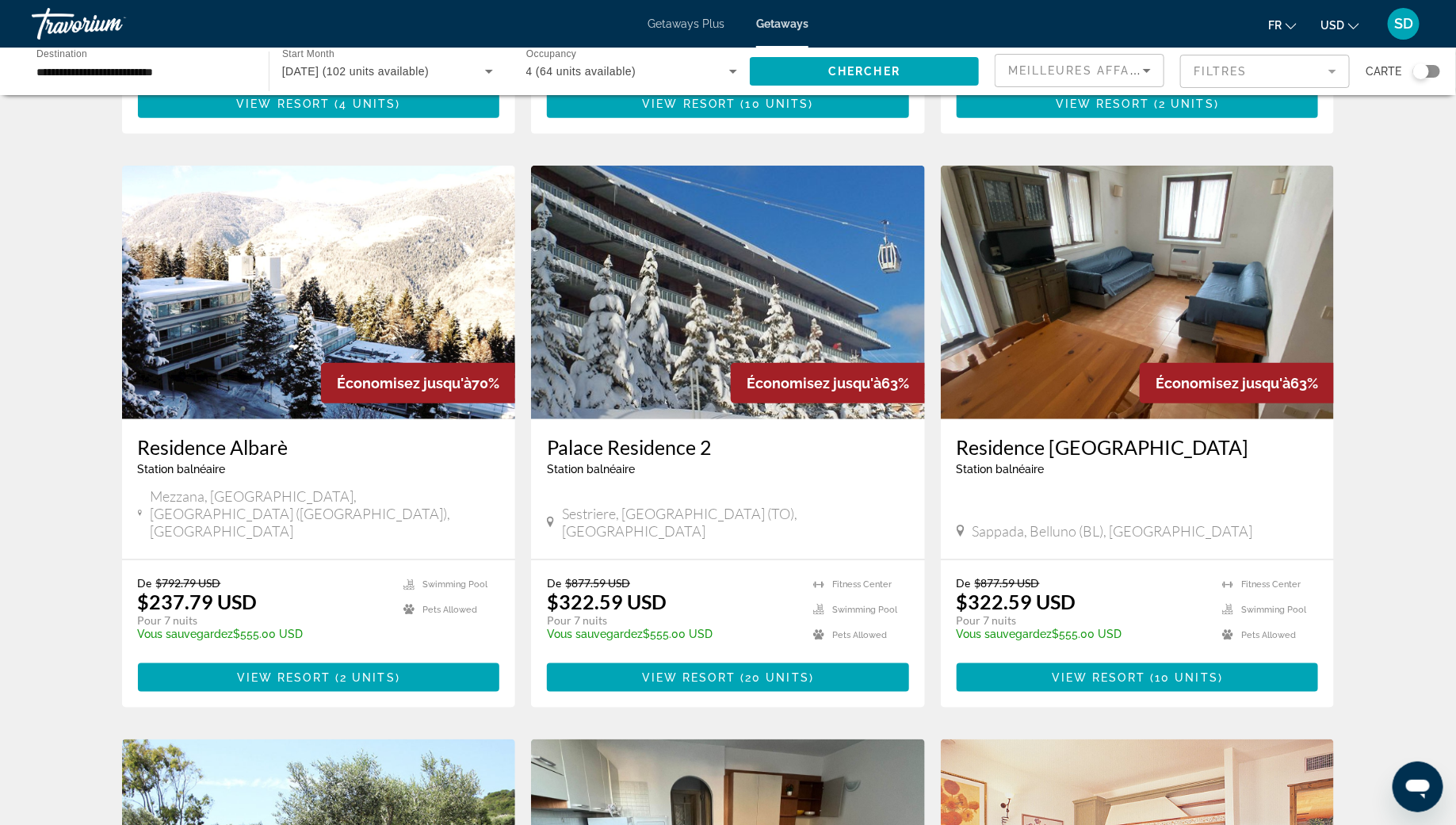
scroll to position [544, 0]
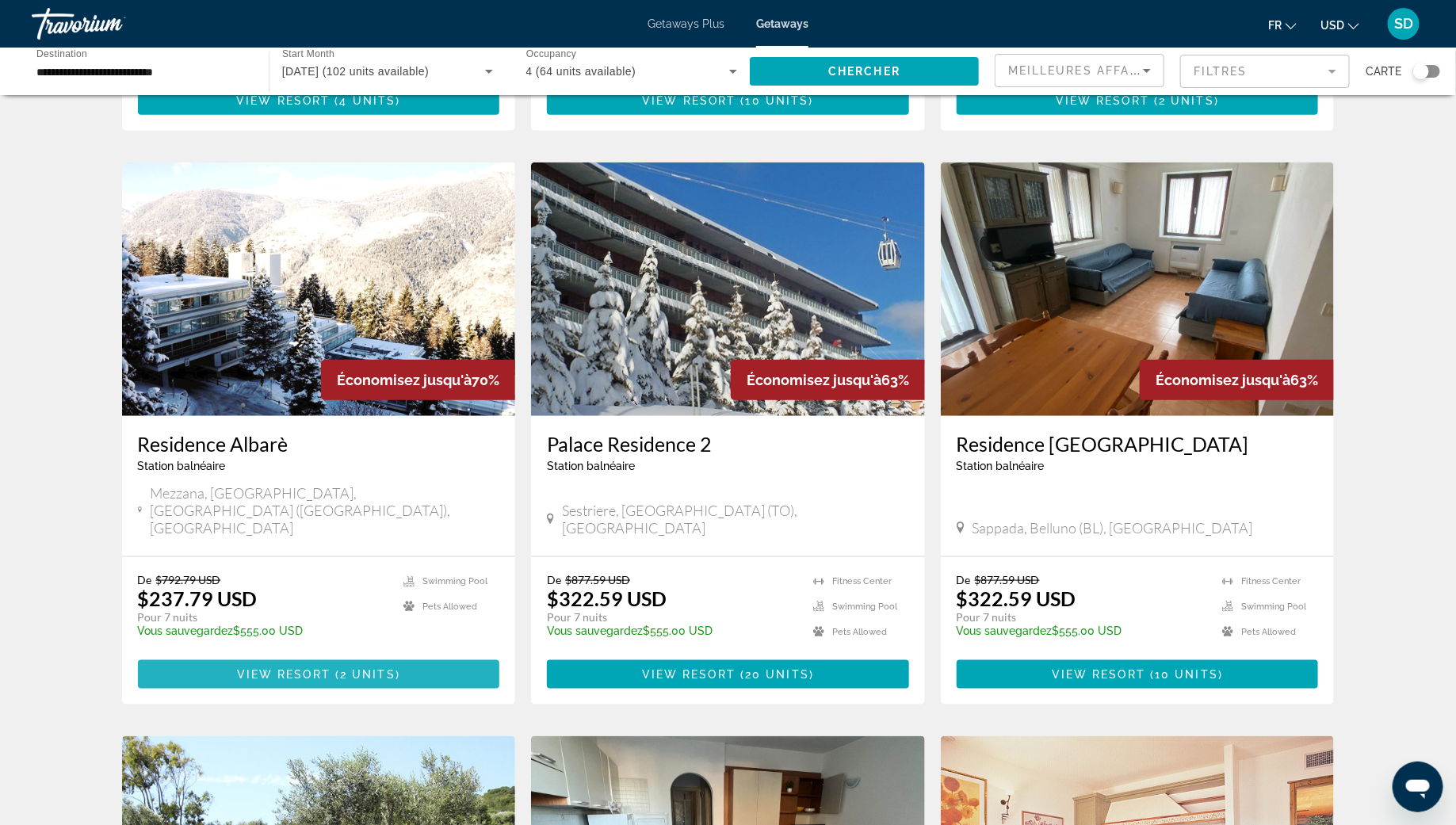
click at [312, 668] on span "View Resort" at bounding box center [283, 674] width 94 height 13
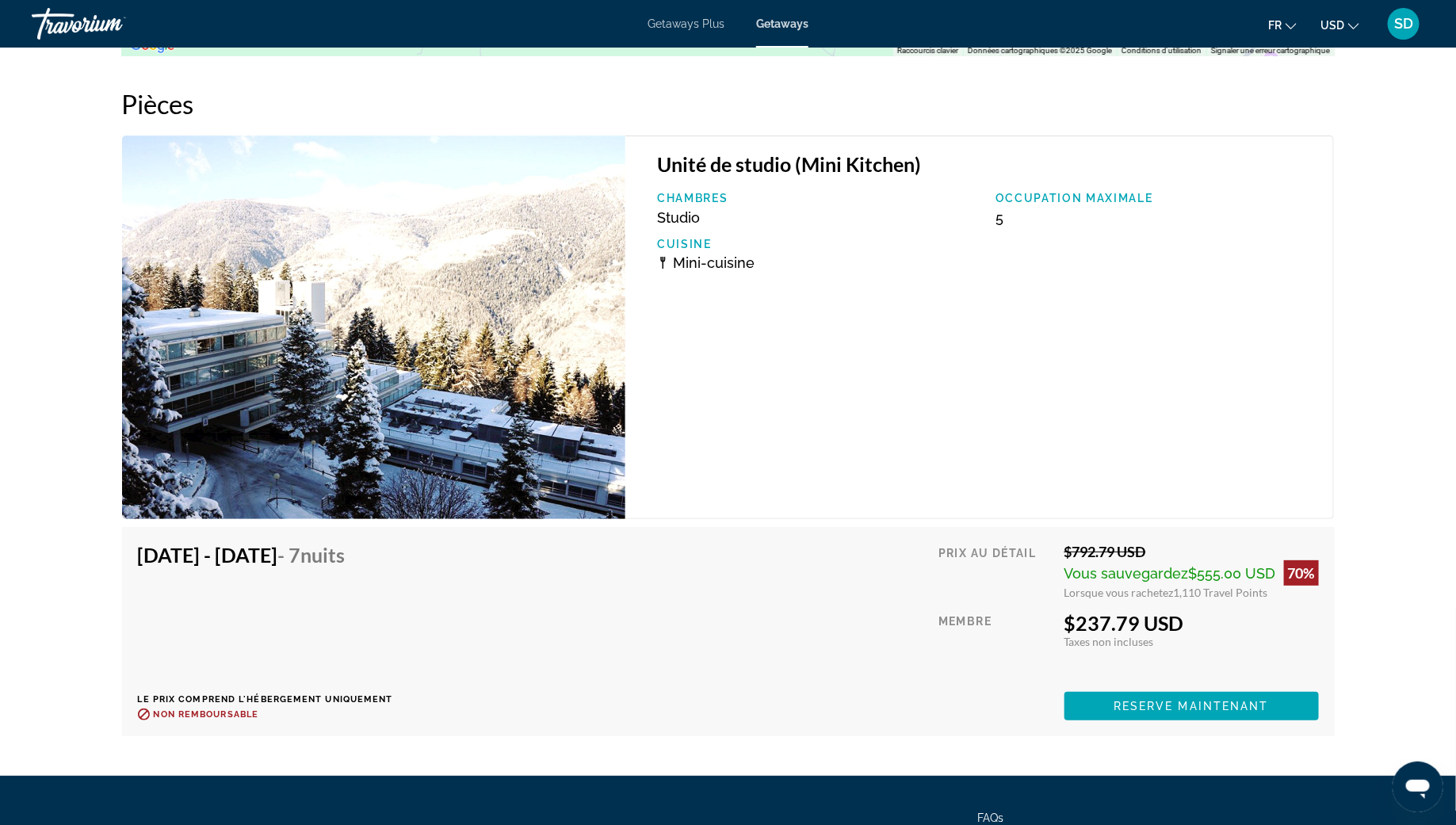
scroll to position [2815, 0]
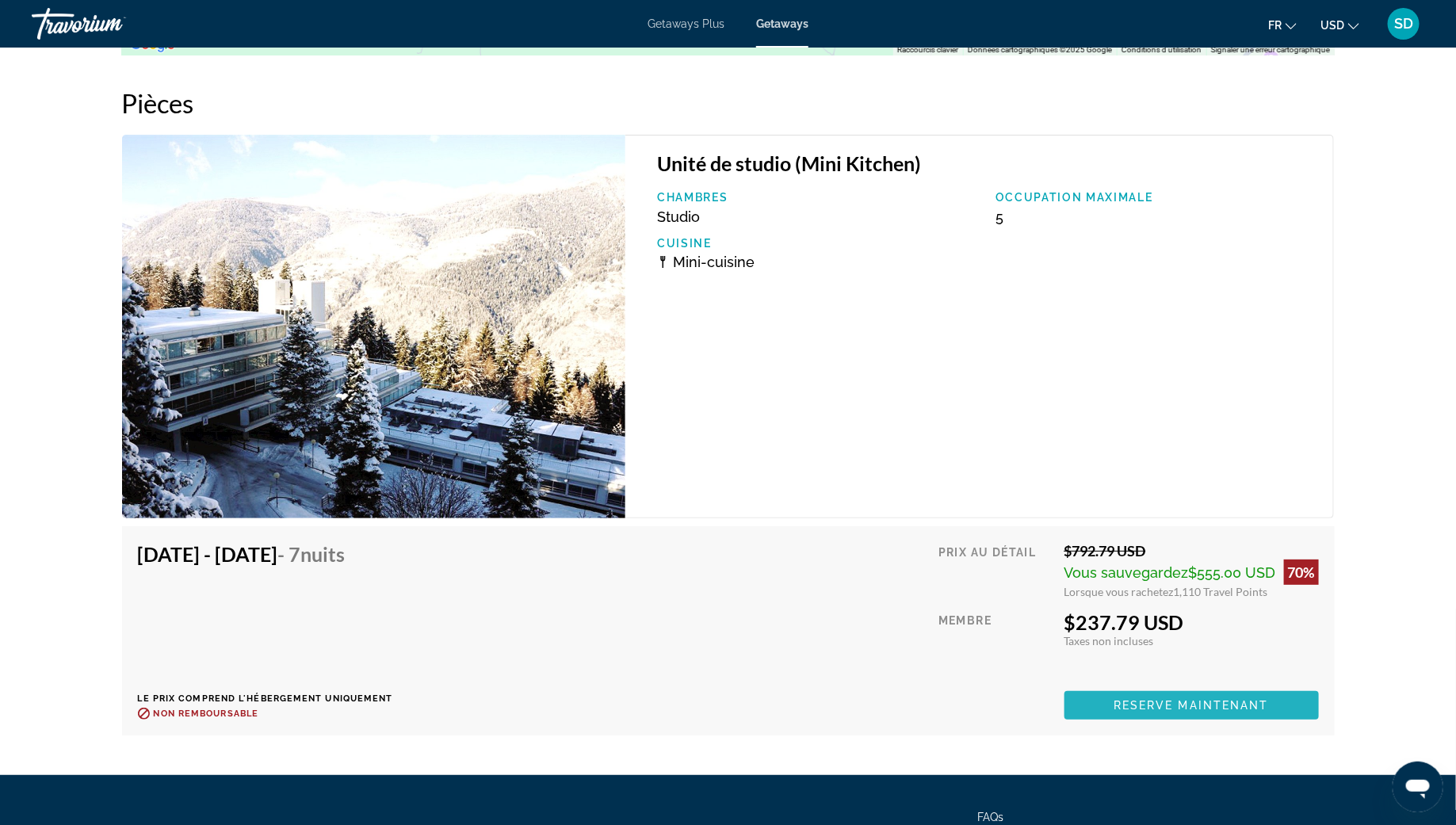
click at [1153, 699] on span "Reserve maintenant" at bounding box center [1191, 705] width 155 height 13
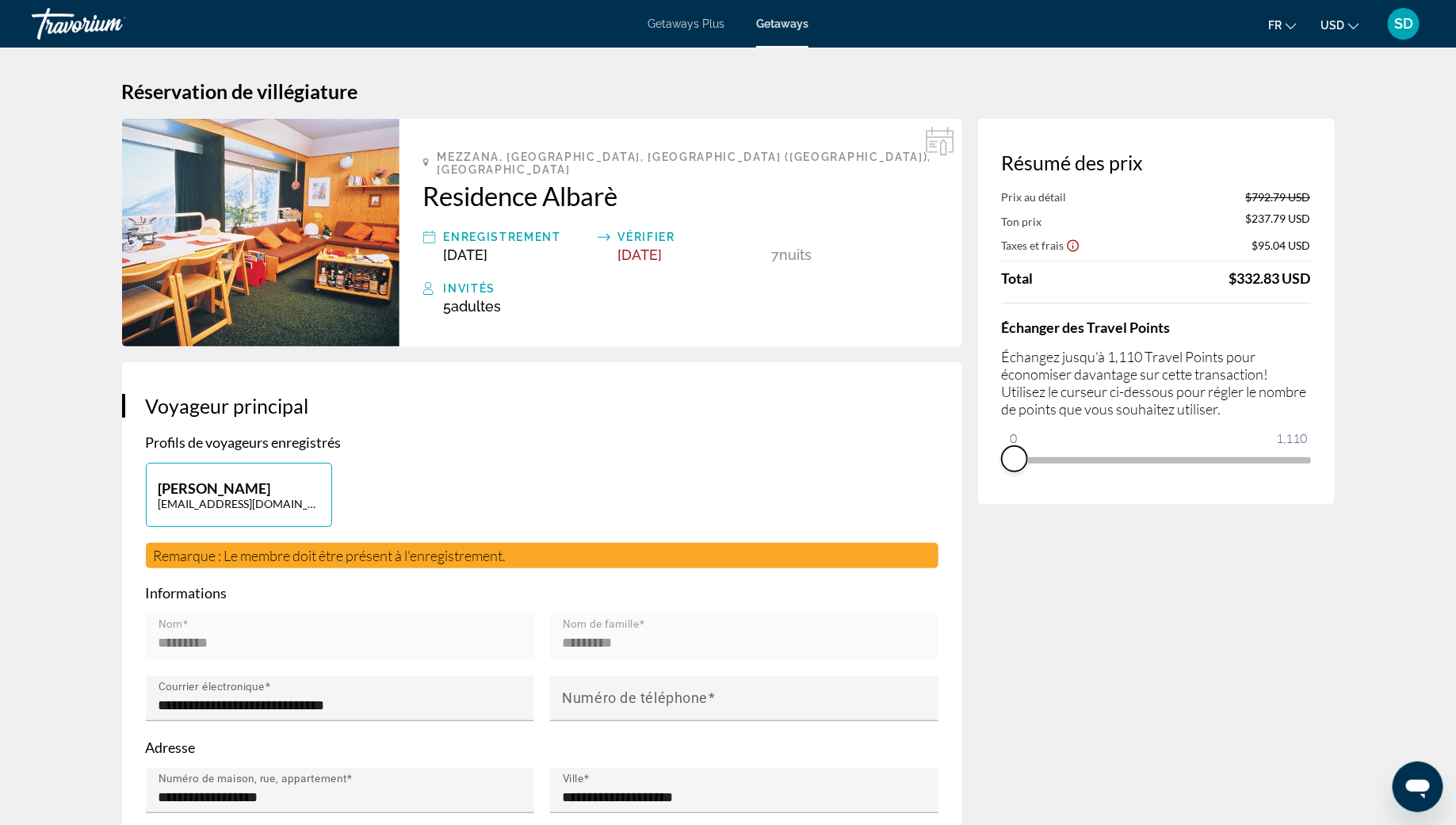
drag, startPoint x: 1295, startPoint y: 486, endPoint x: 899, endPoint y: 466, distance: 396.5
